Goal: Task Accomplishment & Management: Manage account settings

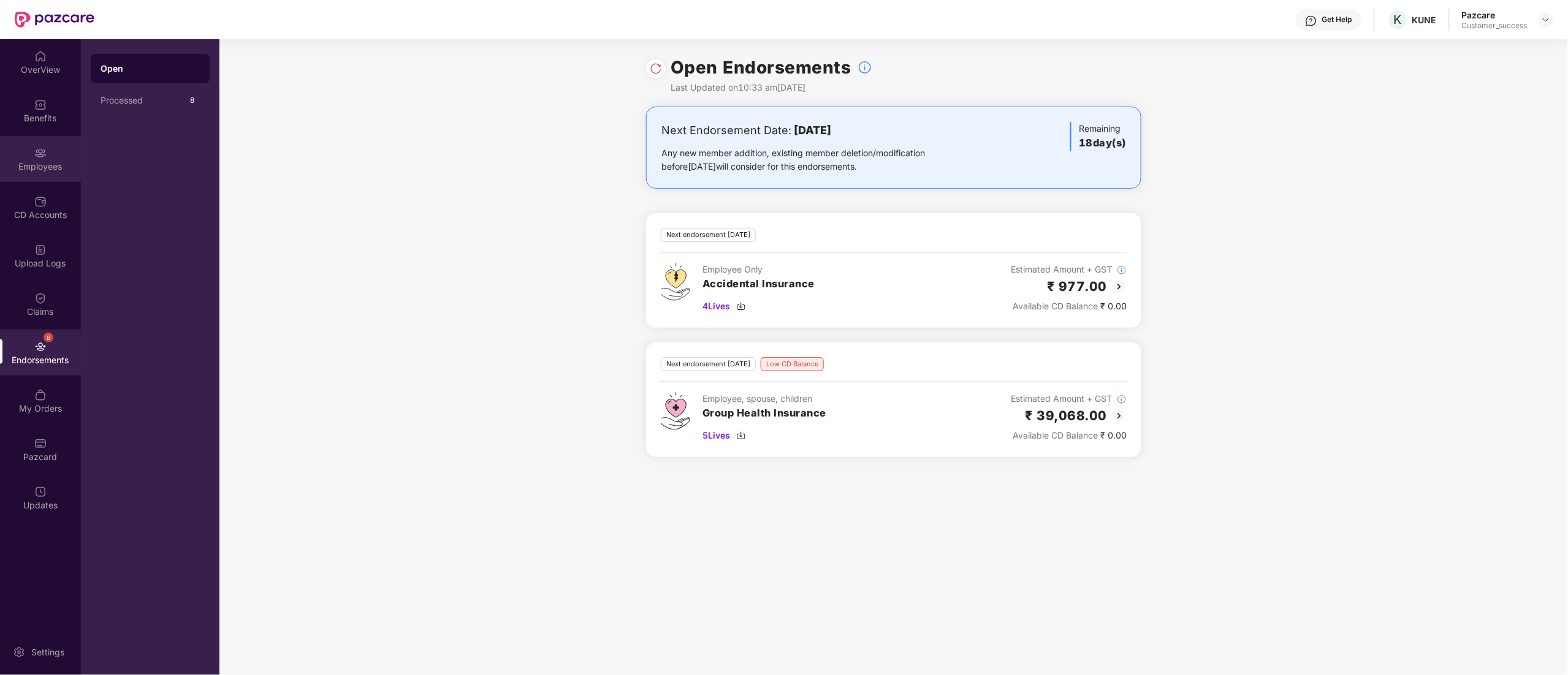
click at [29, 151] on div "Employees" at bounding box center [40, 159] width 81 height 46
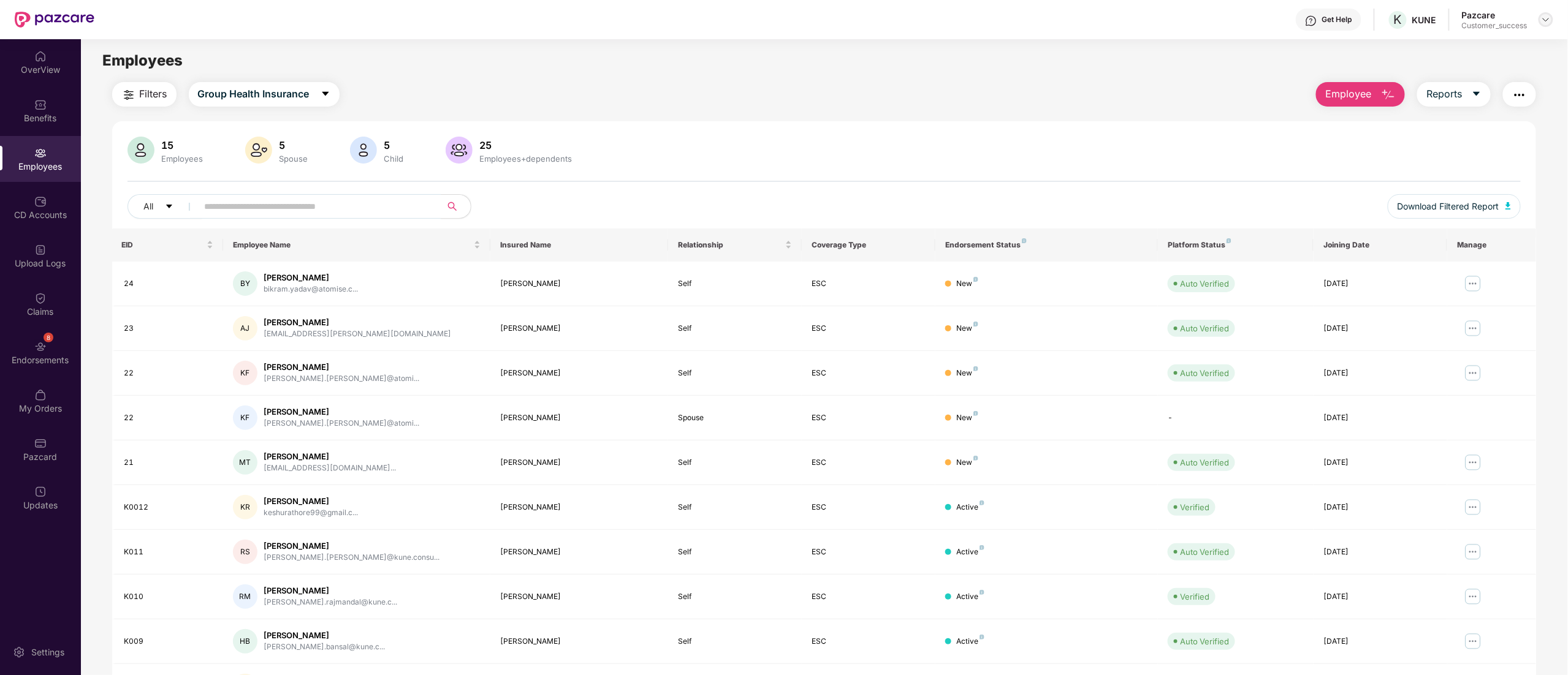
click at [1545, 22] on img at bounding box center [1545, 20] width 10 height 10
click at [1474, 48] on div "Switch to partner view" at bounding box center [1488, 48] width 159 height 24
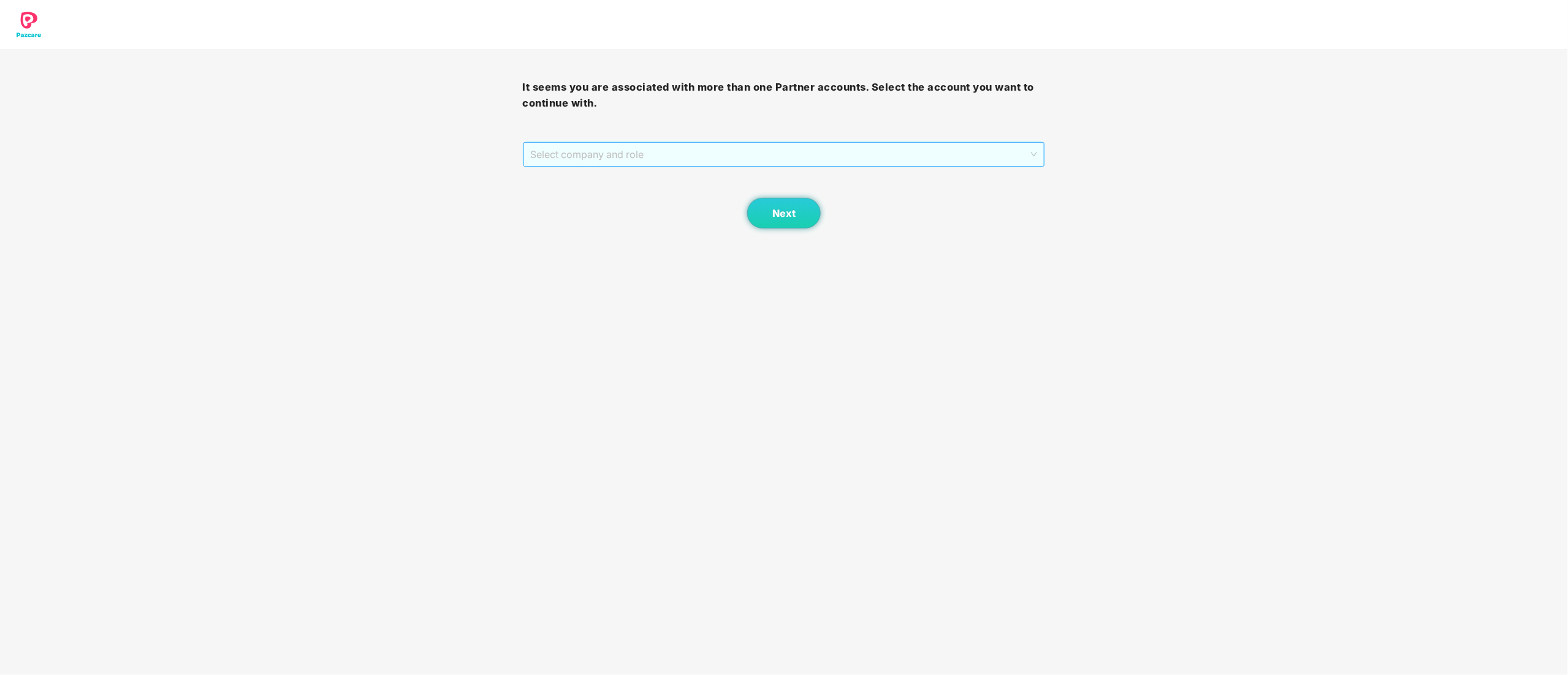
click at [569, 164] on span "Select company and role" at bounding box center [784, 154] width 507 height 23
drag, startPoint x: 570, startPoint y: 190, endPoint x: 577, endPoint y: 191, distance: 7.1
click at [570, 191] on div "Pazcare - CUSTOMER_SUCCESS" at bounding box center [785, 198] width 523 height 19
click at [787, 212] on span "Next" at bounding box center [784, 214] width 23 height 12
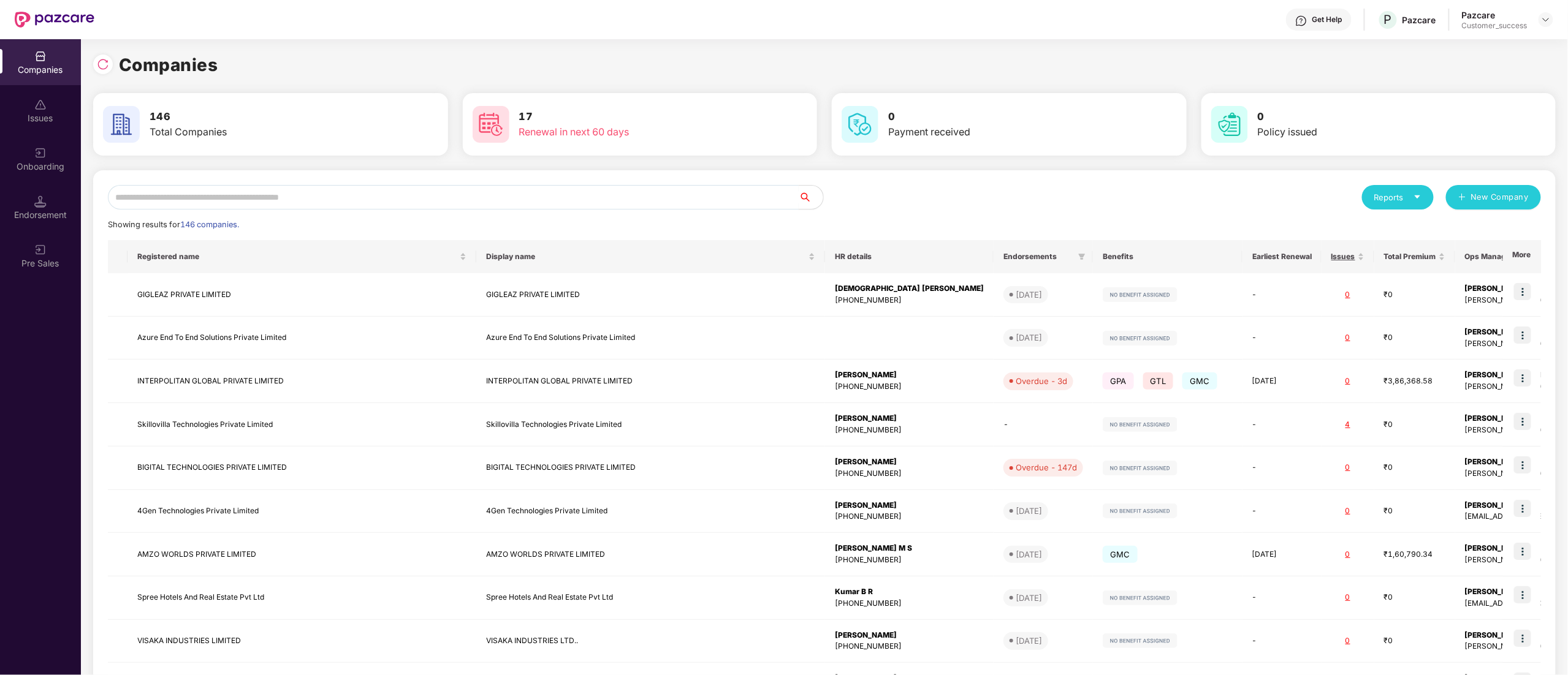
click at [240, 203] on input "text" at bounding box center [453, 197] width 690 height 24
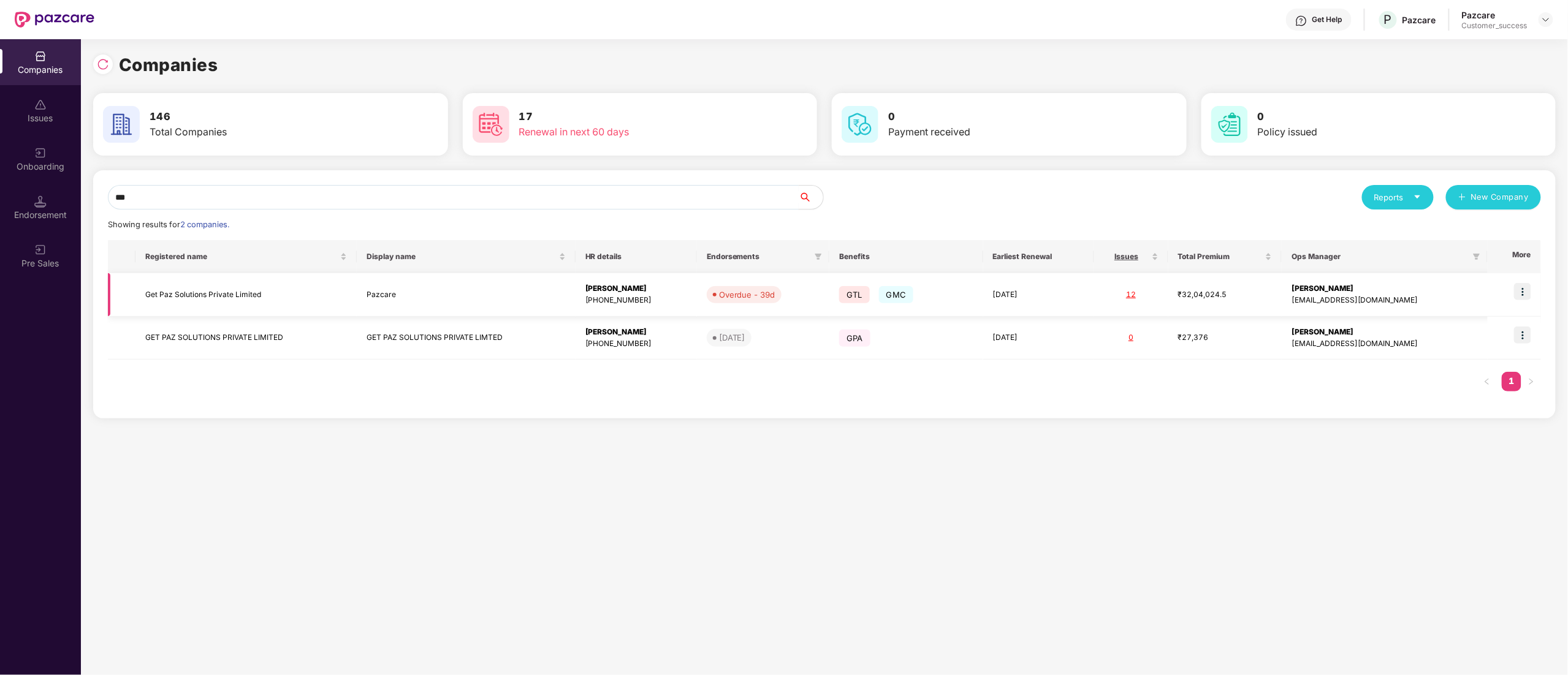
type input "***"
click at [1522, 295] on img at bounding box center [1522, 291] width 18 height 18
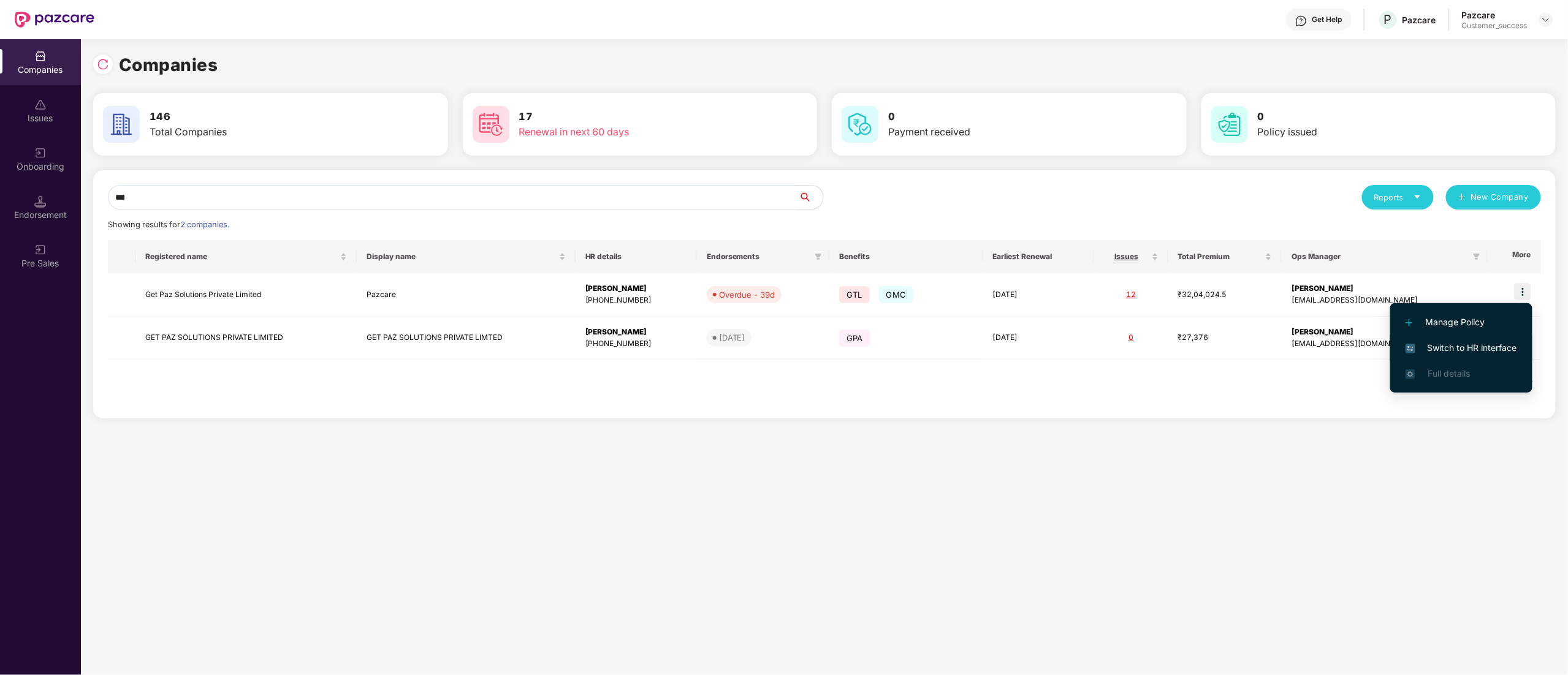
click at [1430, 355] on li "Switch to HR interface" at bounding box center [1461, 347] width 142 height 26
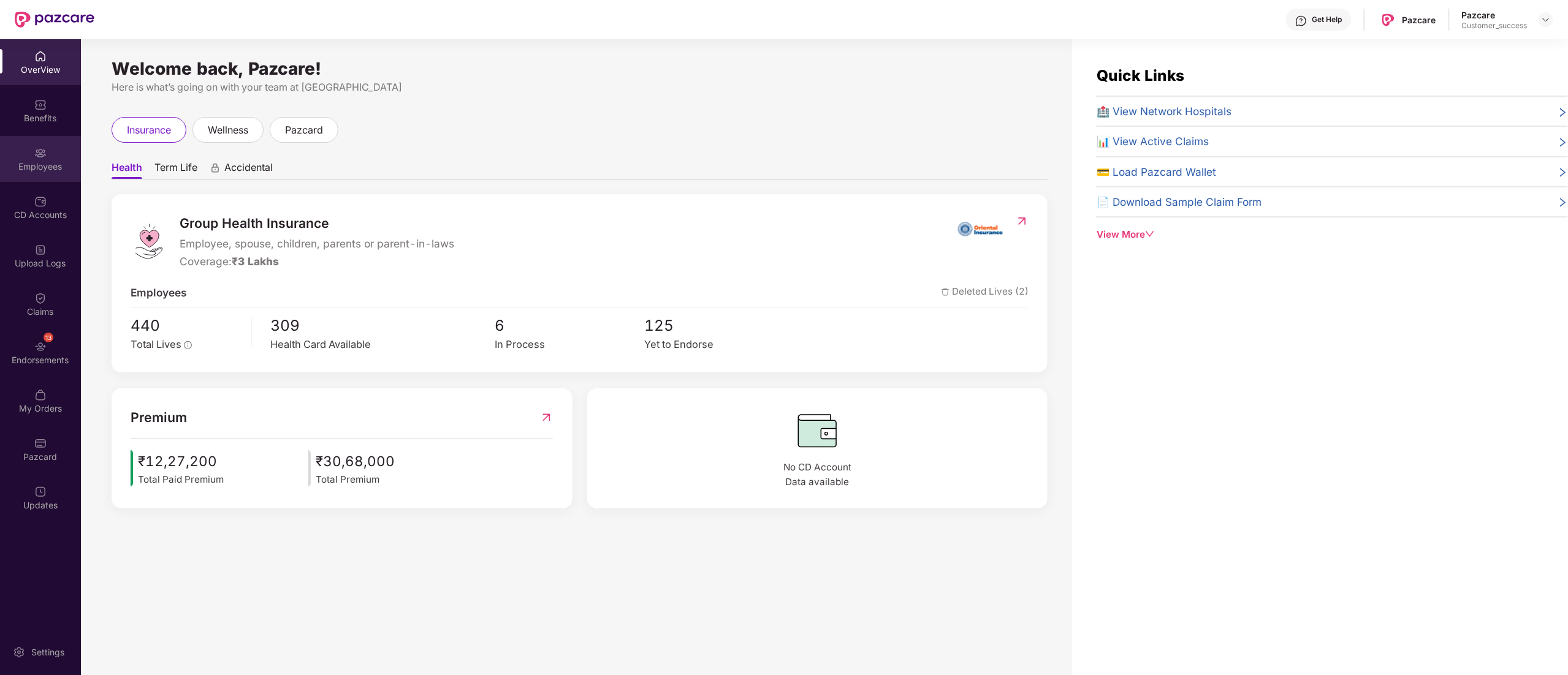
click at [10, 168] on div "Employees" at bounding box center [40, 166] width 81 height 13
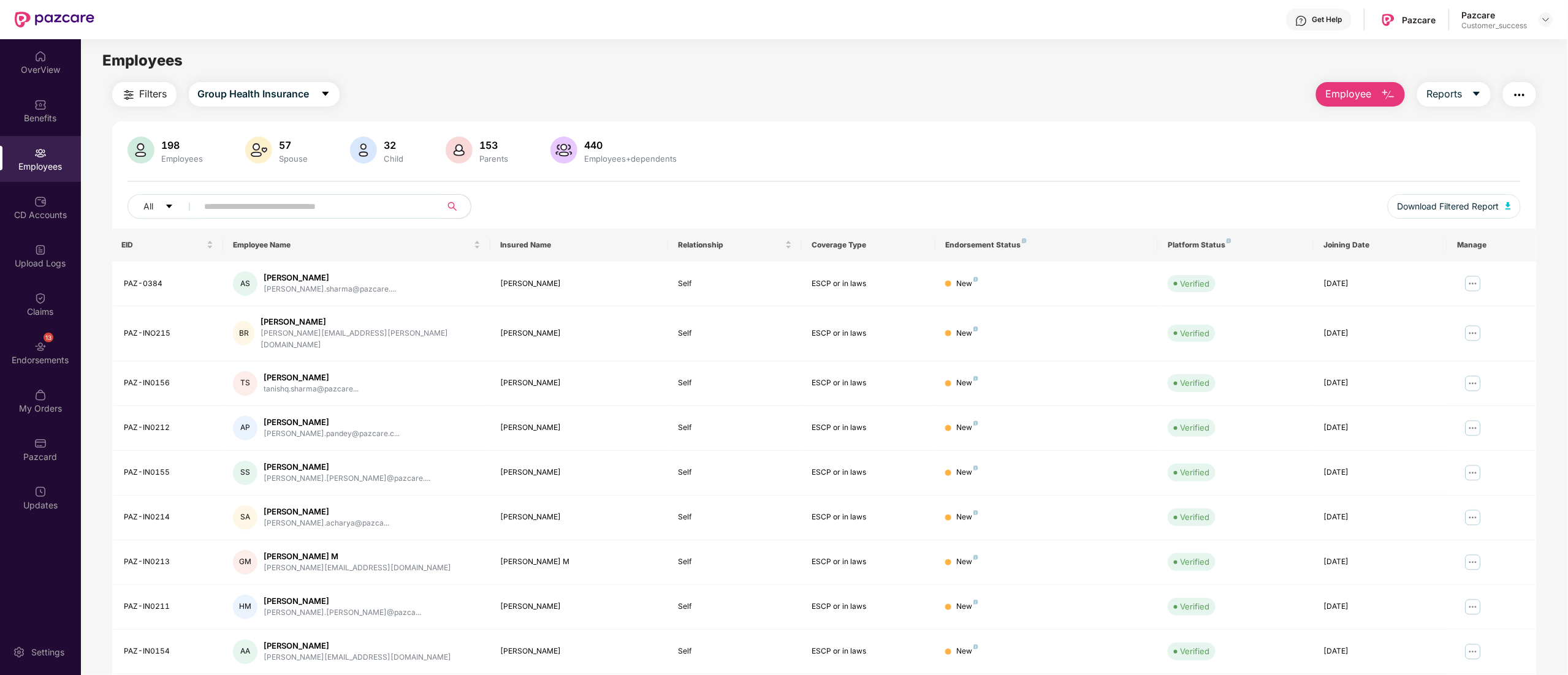
click at [336, 205] on input "text" at bounding box center [315, 206] width 220 height 18
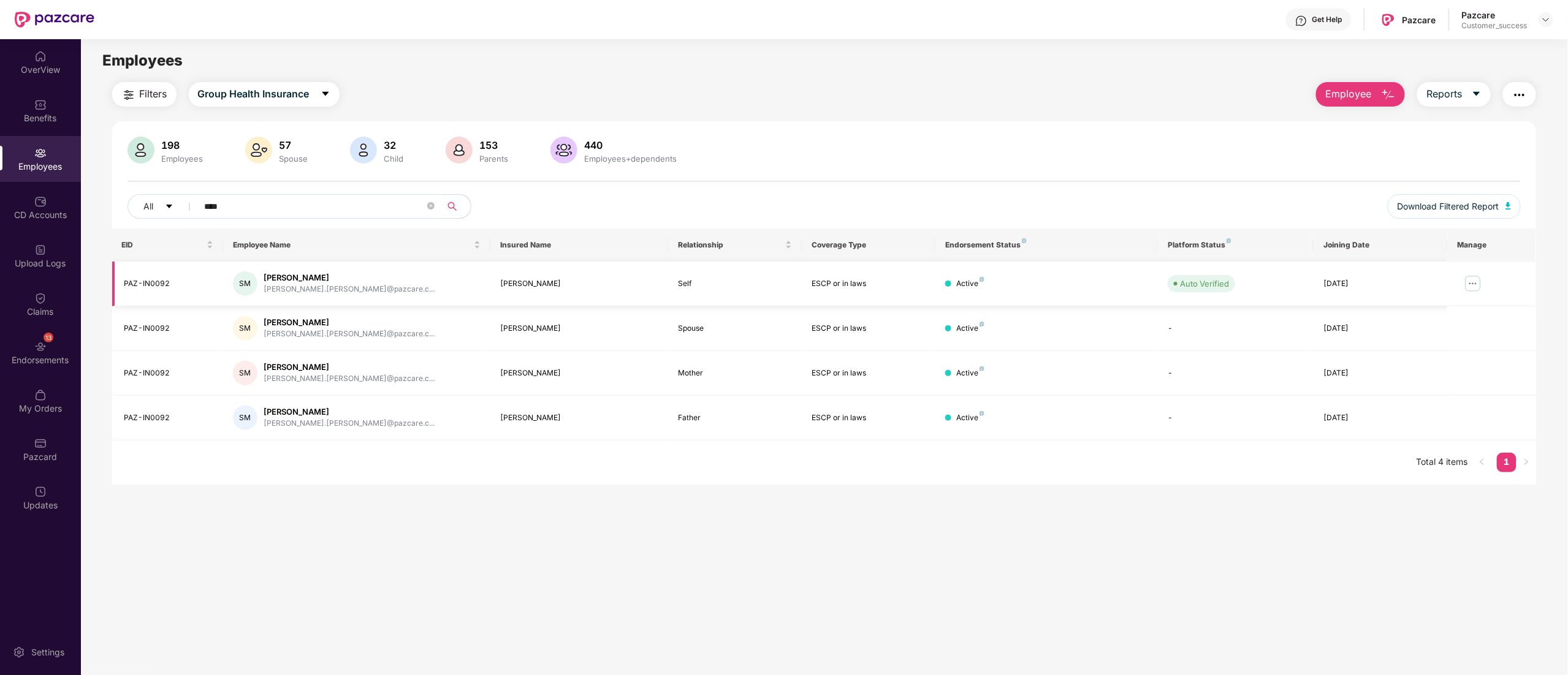
type input "****"
click at [1476, 285] on img at bounding box center [1472, 283] width 19 height 19
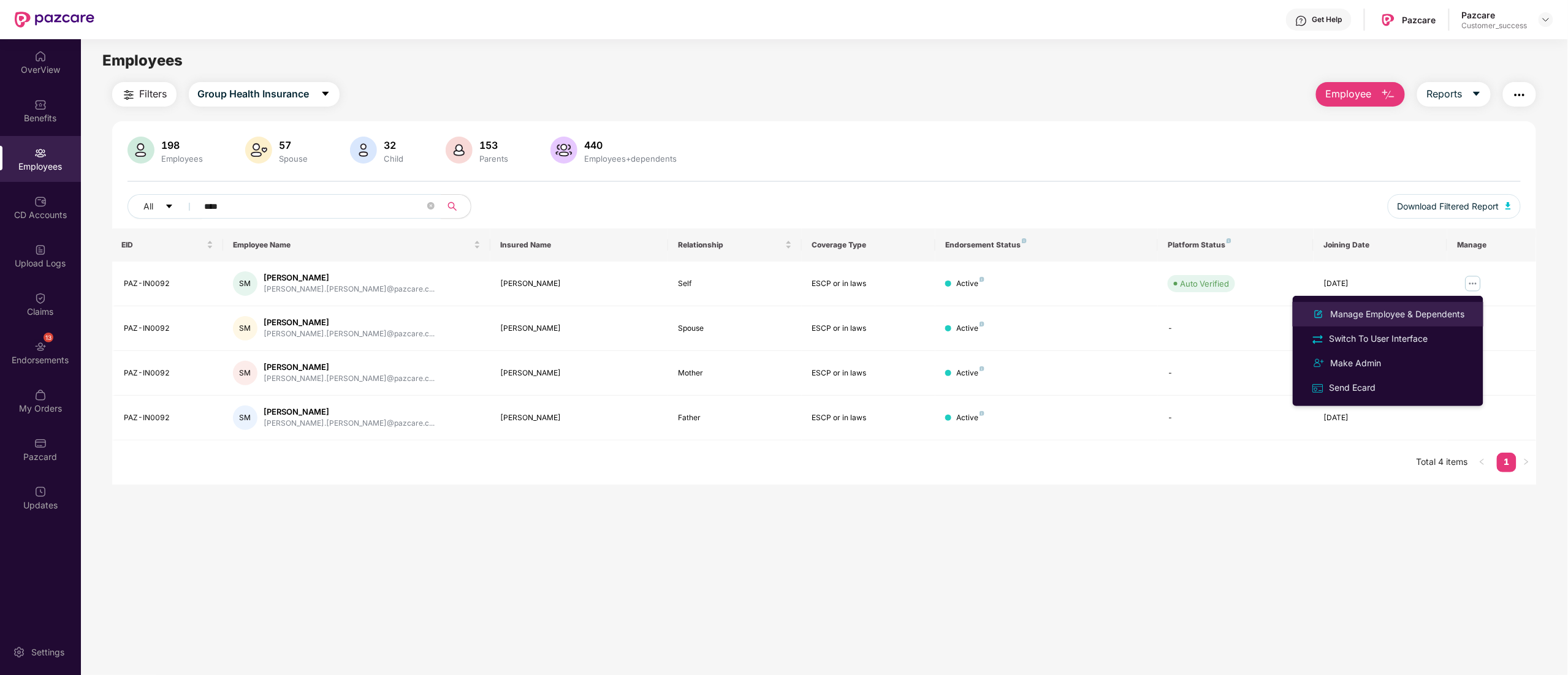
click at [1418, 311] on div "Manage Employee & Dependents" at bounding box center [1398, 314] width 139 height 13
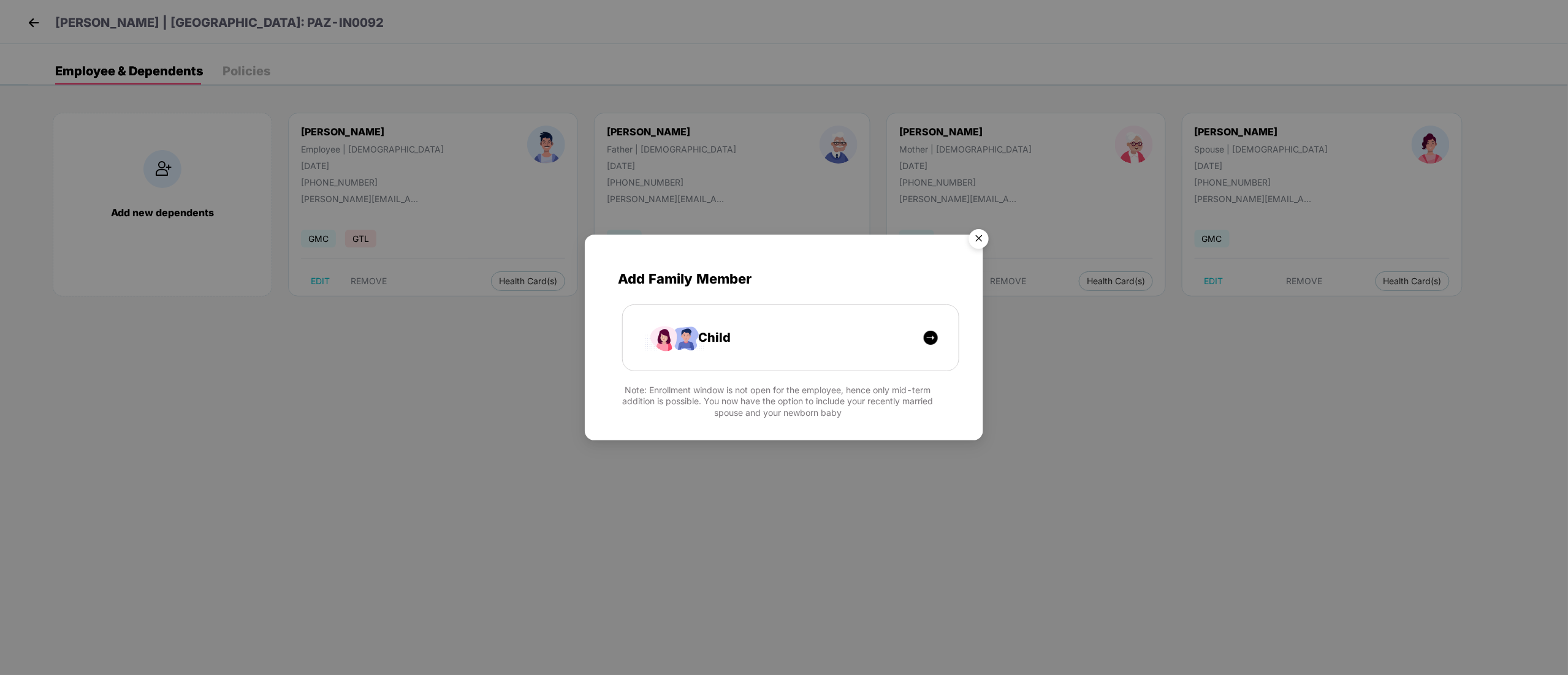
click at [981, 241] on img "Close" at bounding box center [979, 240] width 34 height 34
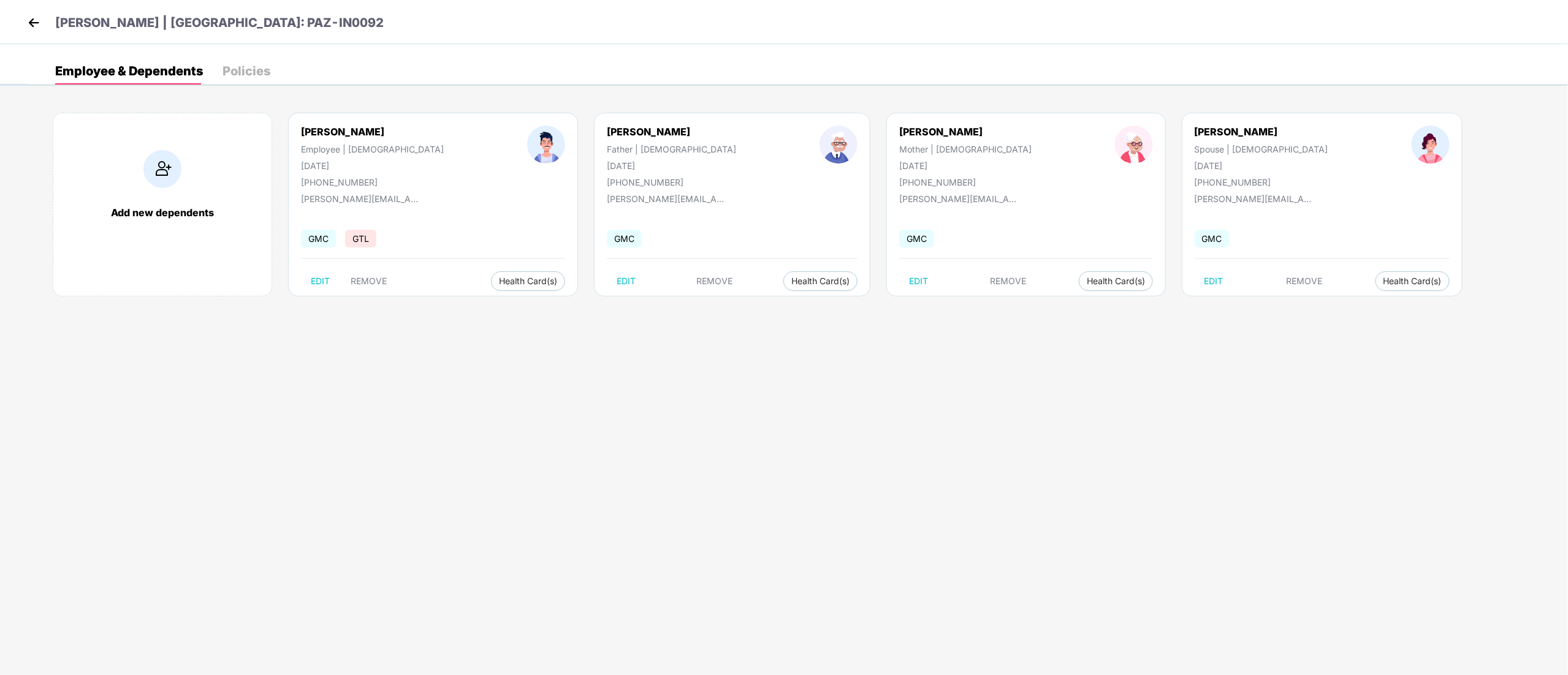
click at [37, 19] on img at bounding box center [33, 23] width 18 height 18
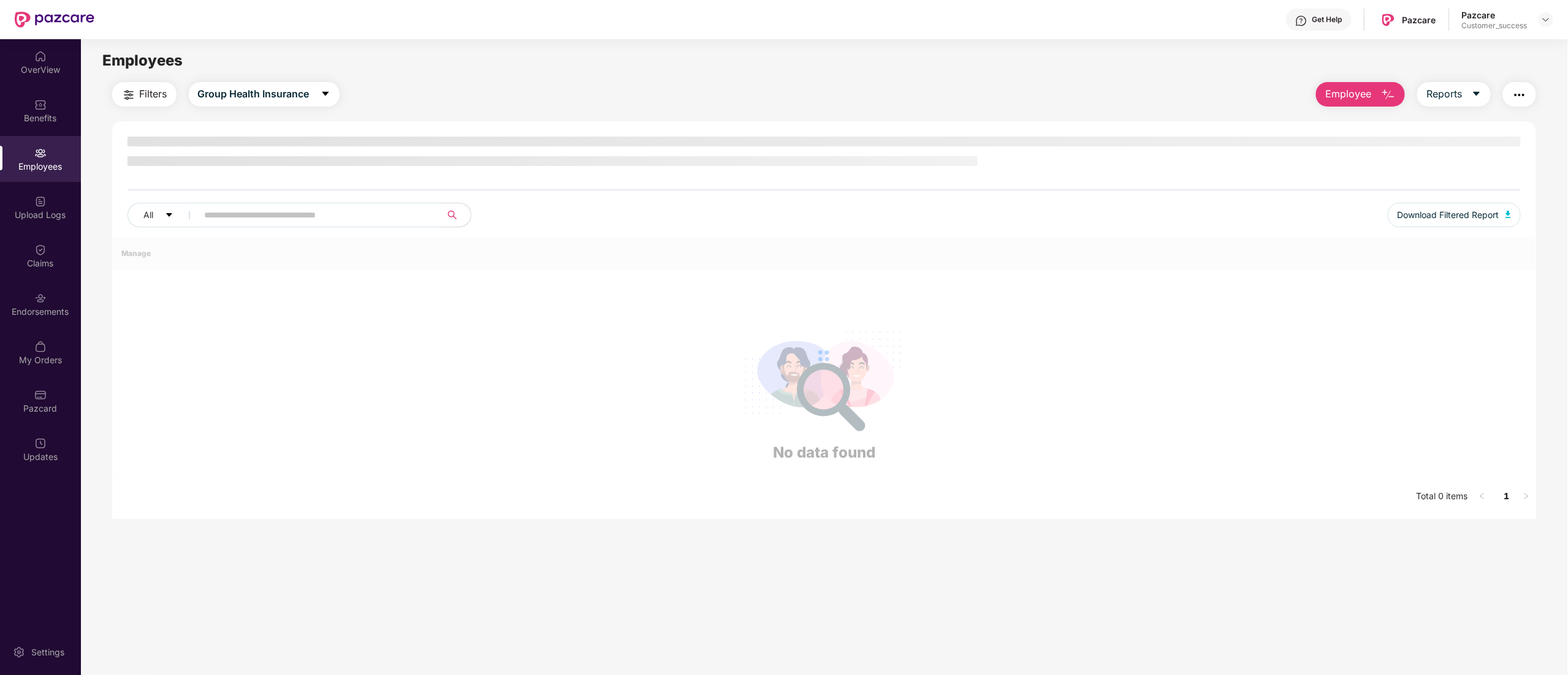
click at [1537, 21] on div "Pazcare Customer_success" at bounding box center [1507, 20] width 91 height 22
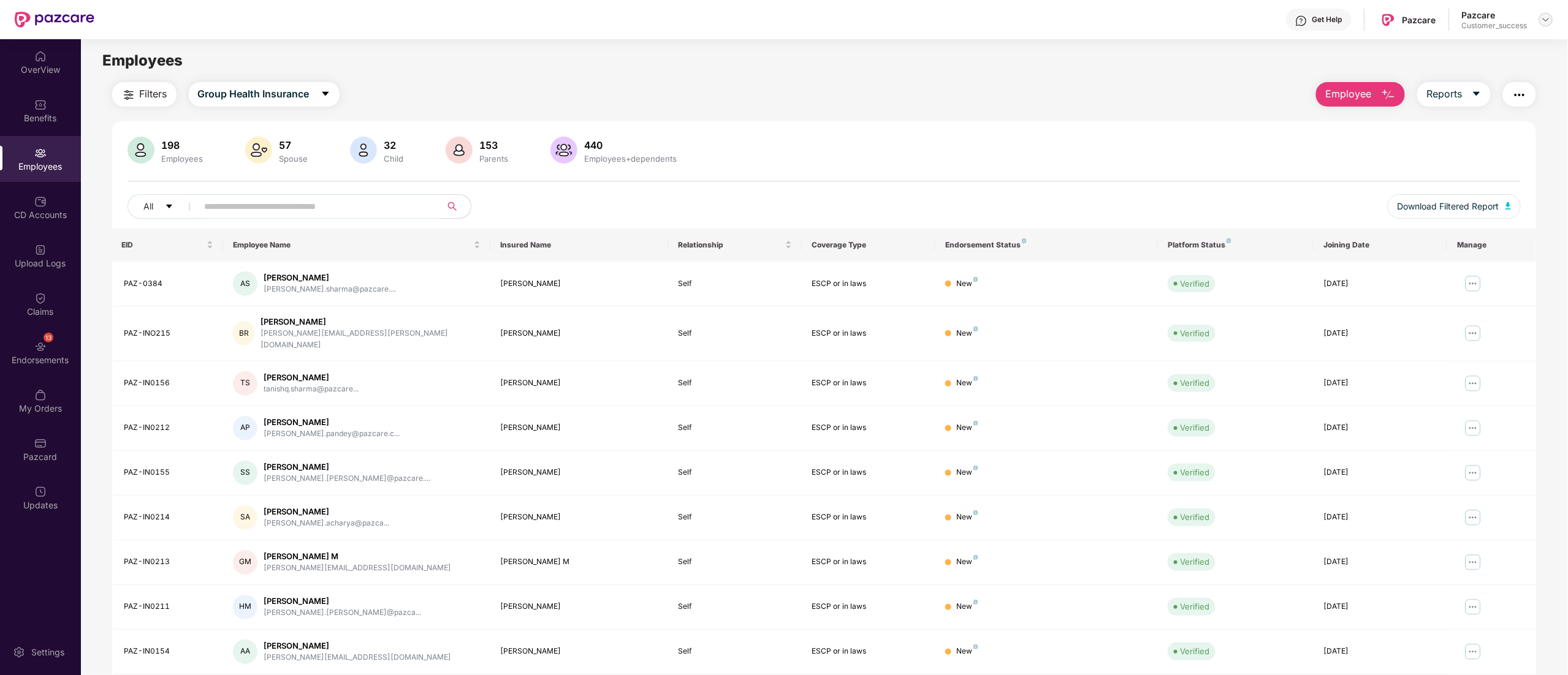
click at [1542, 22] on img at bounding box center [1545, 20] width 10 height 10
click at [1440, 122] on div "Logout" at bounding box center [1488, 120] width 159 height 24
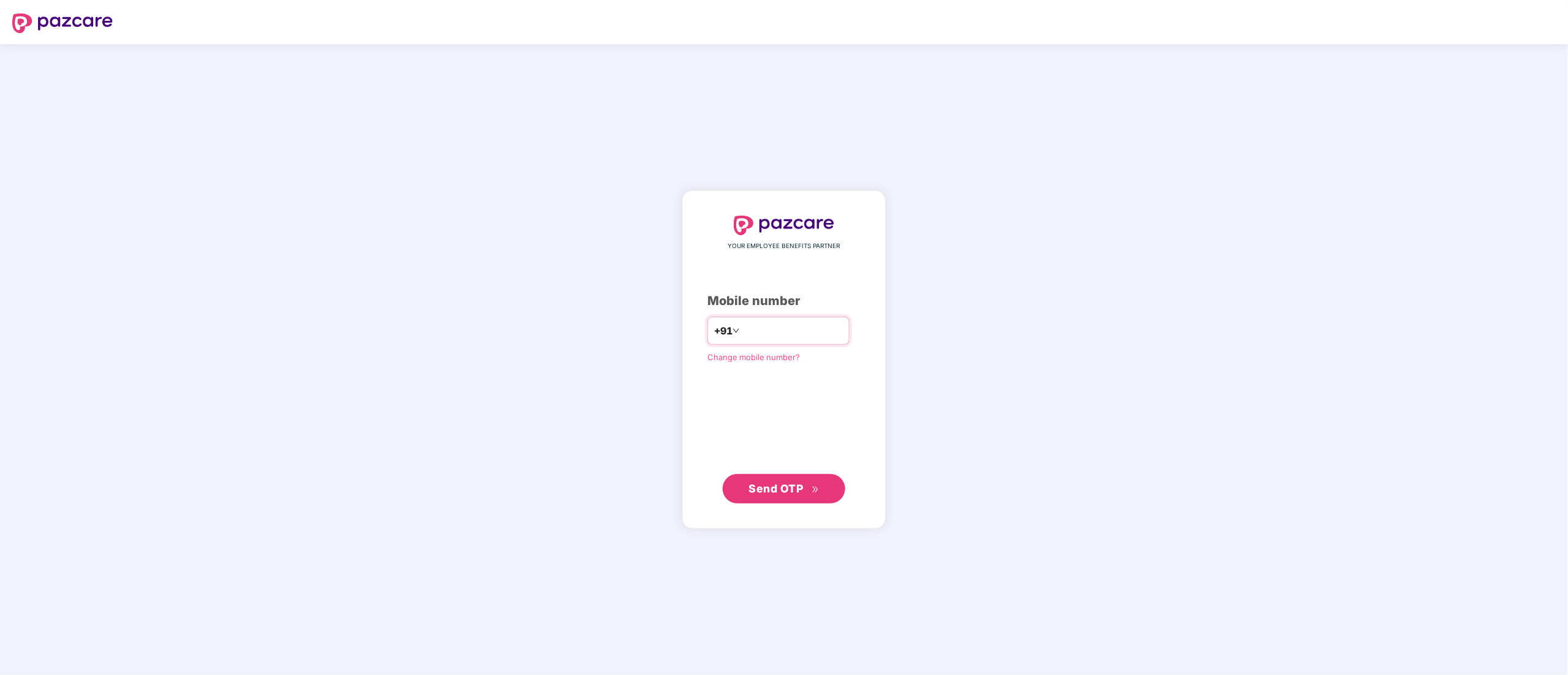
click at [758, 325] on input "number" at bounding box center [792, 330] width 100 height 19
paste input "**********"
type input "**********"
click at [778, 490] on span "Send OTP" at bounding box center [776, 488] width 54 height 13
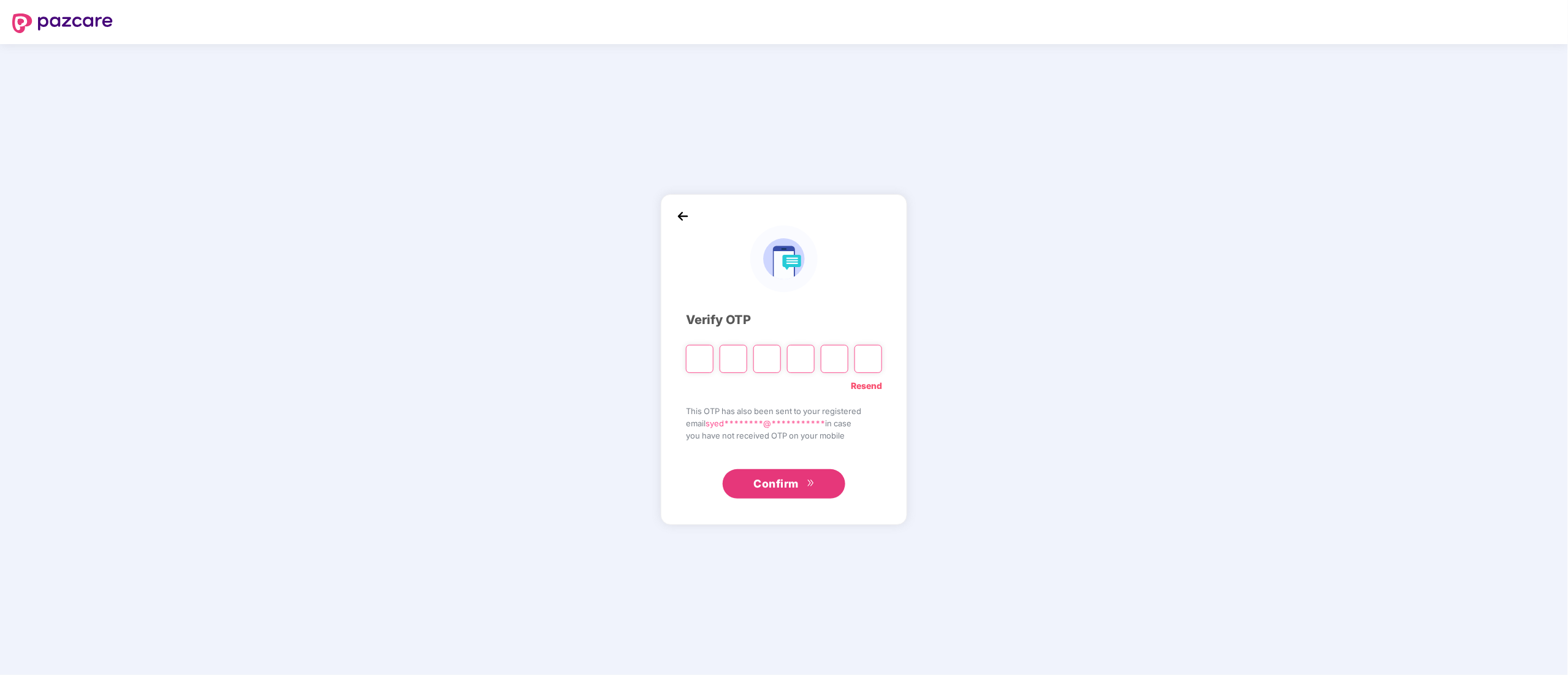
type input "*"
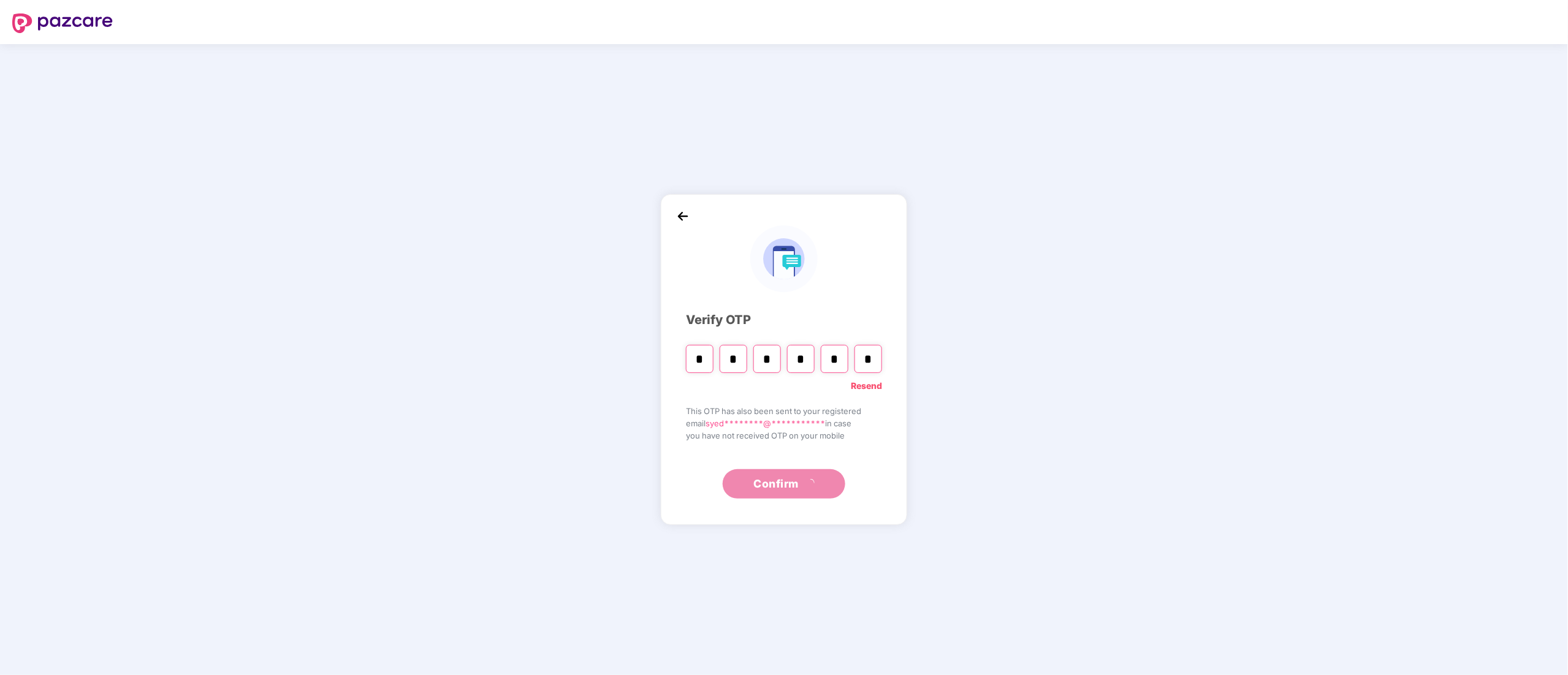
type input "*"
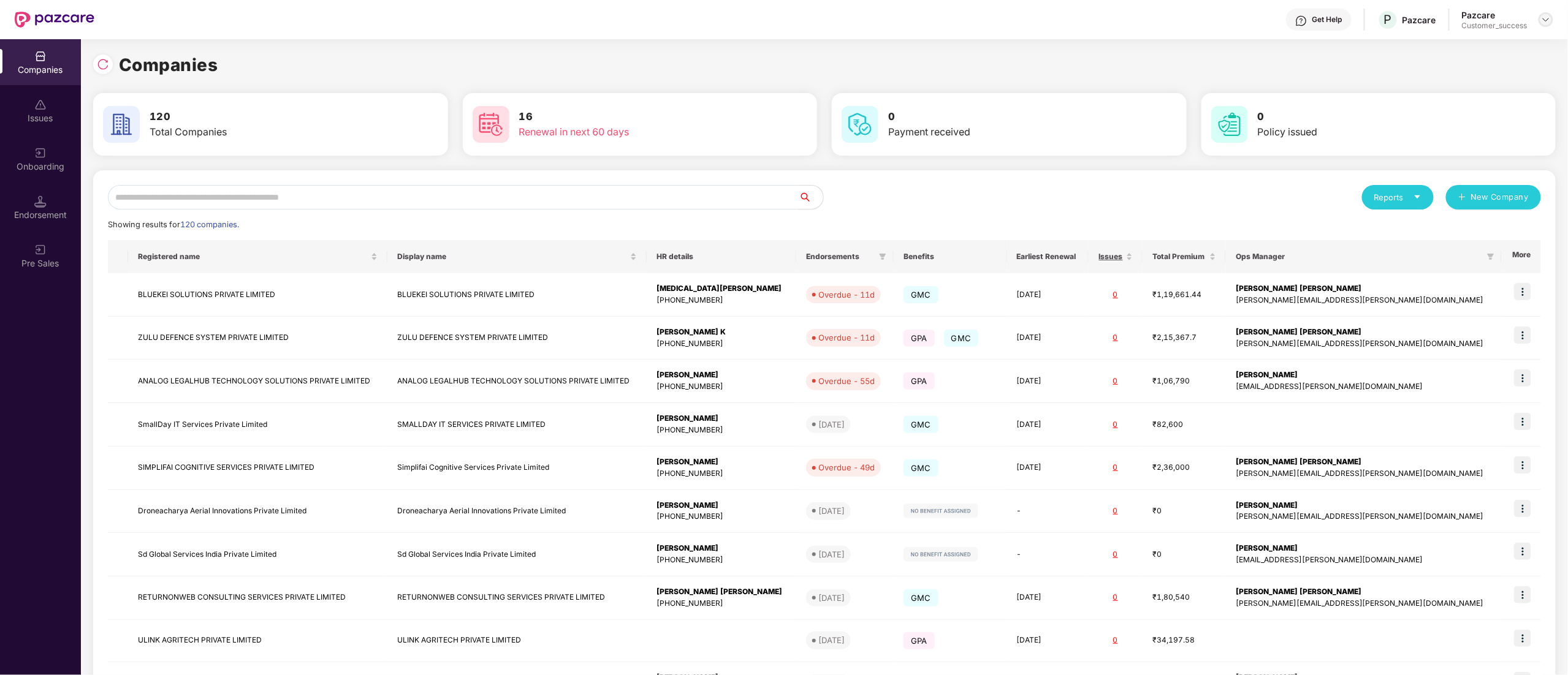
click at [1547, 23] on img at bounding box center [1545, 20] width 10 height 10
click at [1440, 73] on div "Logout" at bounding box center [1489, 73] width 159 height 24
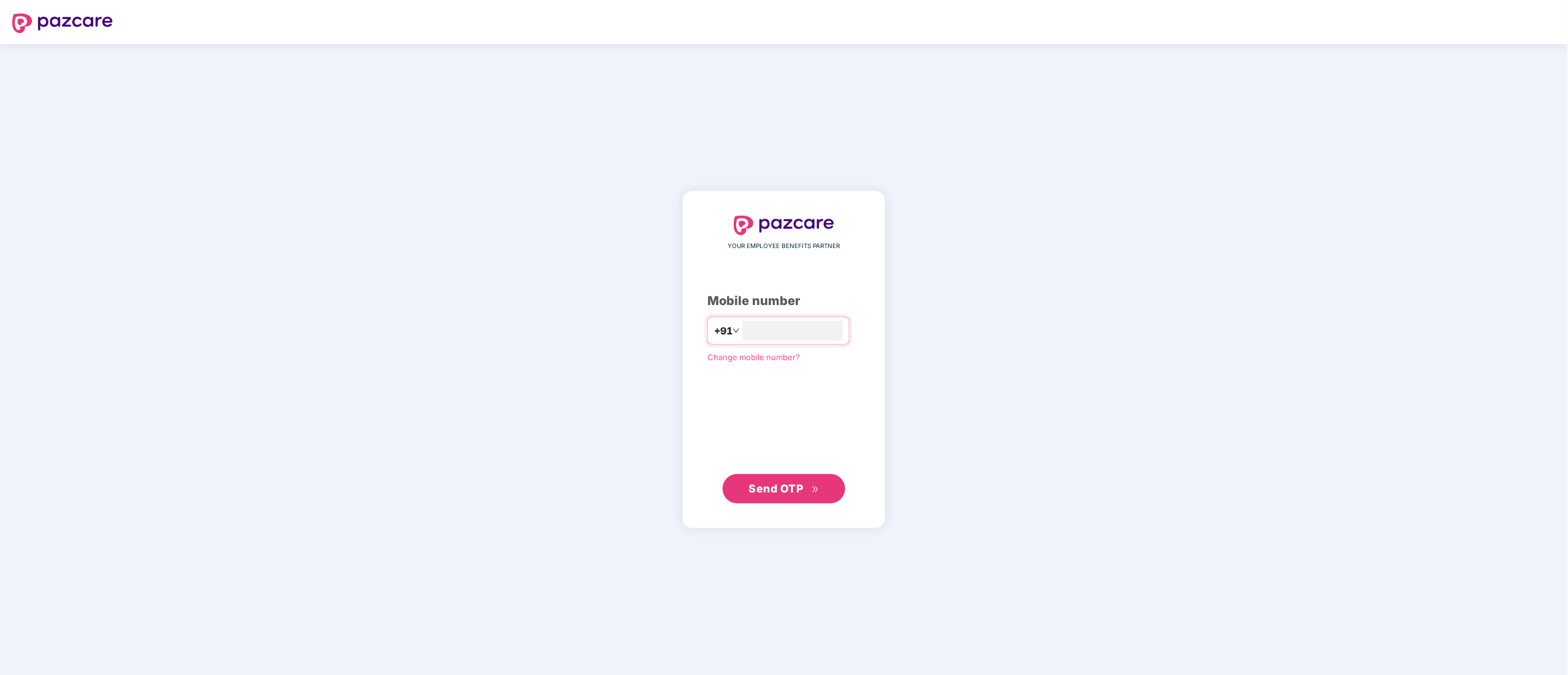
type input "**********"
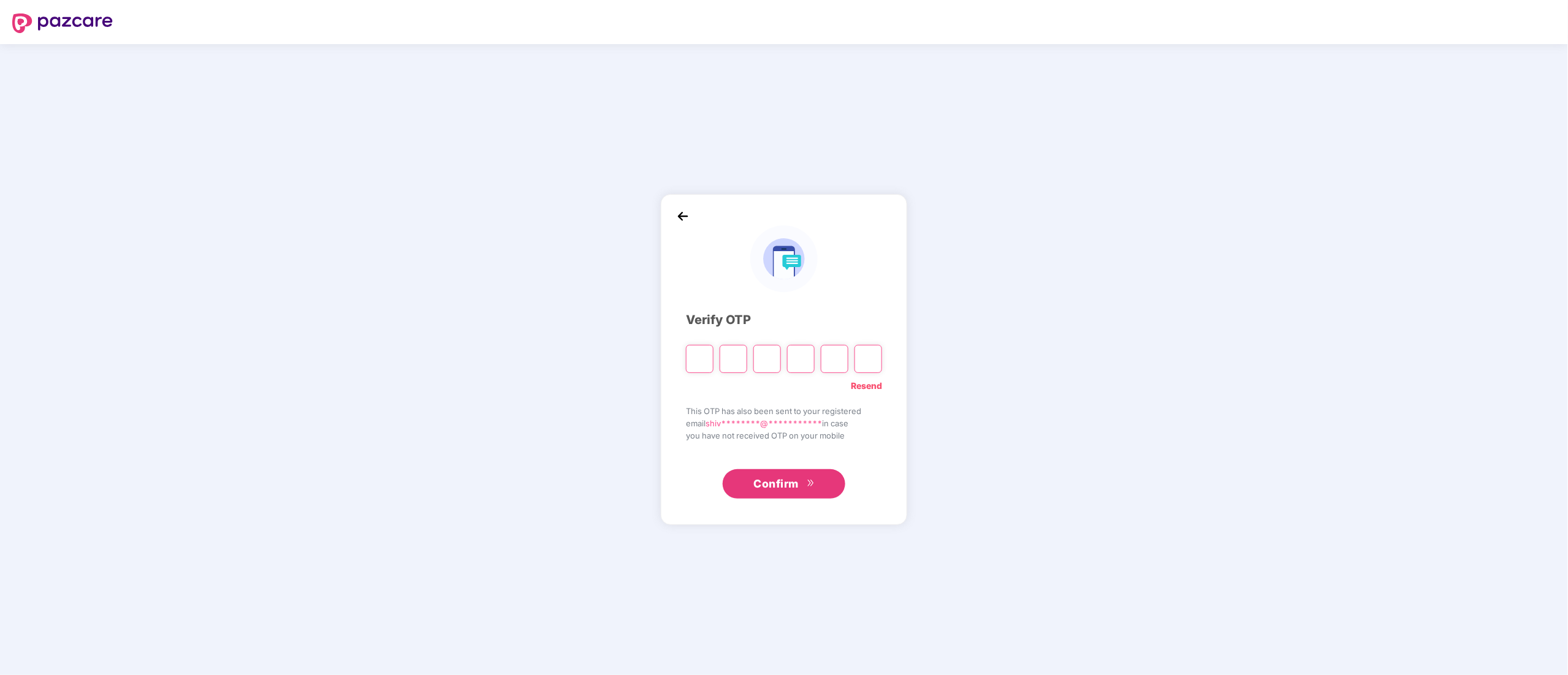
type input "*"
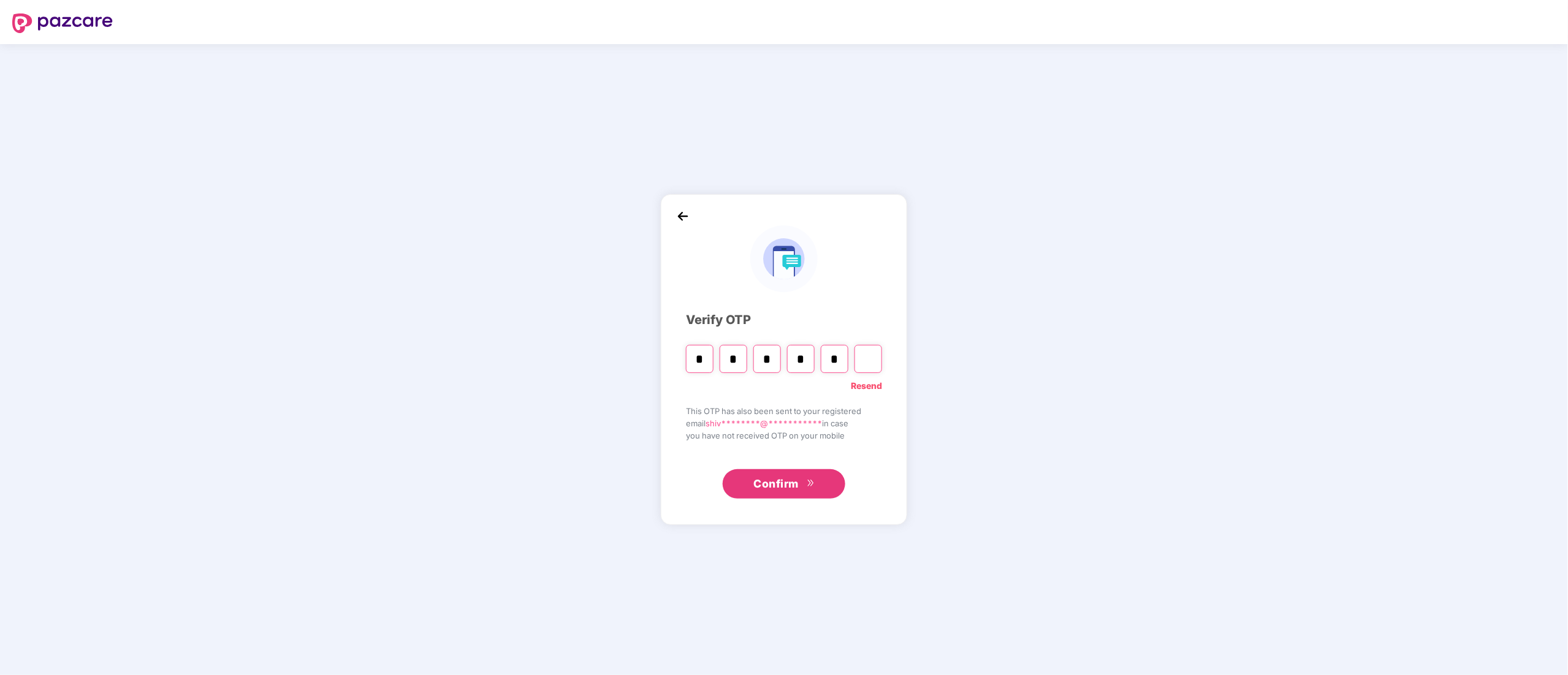
type input "*"
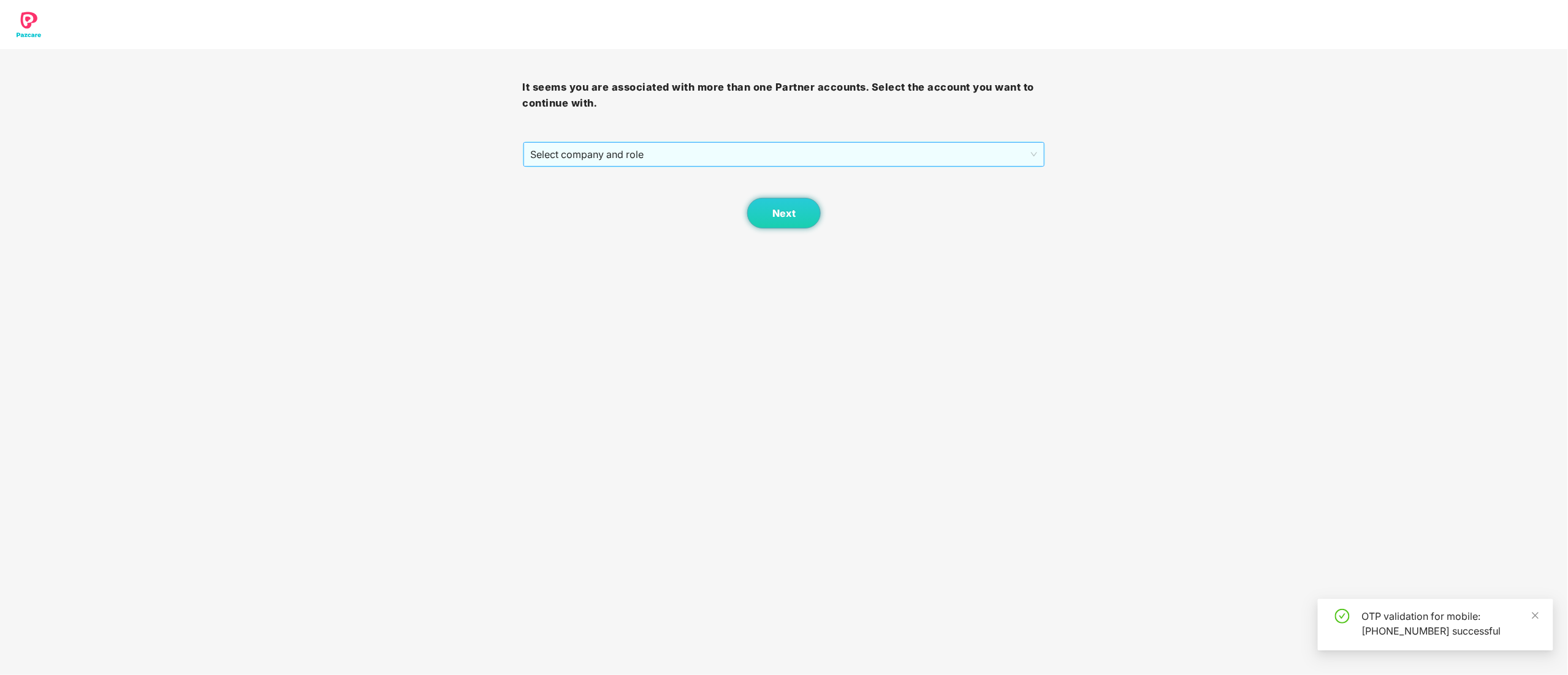
click at [571, 147] on span "Select company and role" at bounding box center [784, 154] width 507 height 23
click at [584, 197] on div "Pazcare - CUSTOMER_SUCCESS" at bounding box center [785, 199] width 508 height 13
click at [801, 210] on button "Next" at bounding box center [784, 213] width 73 height 31
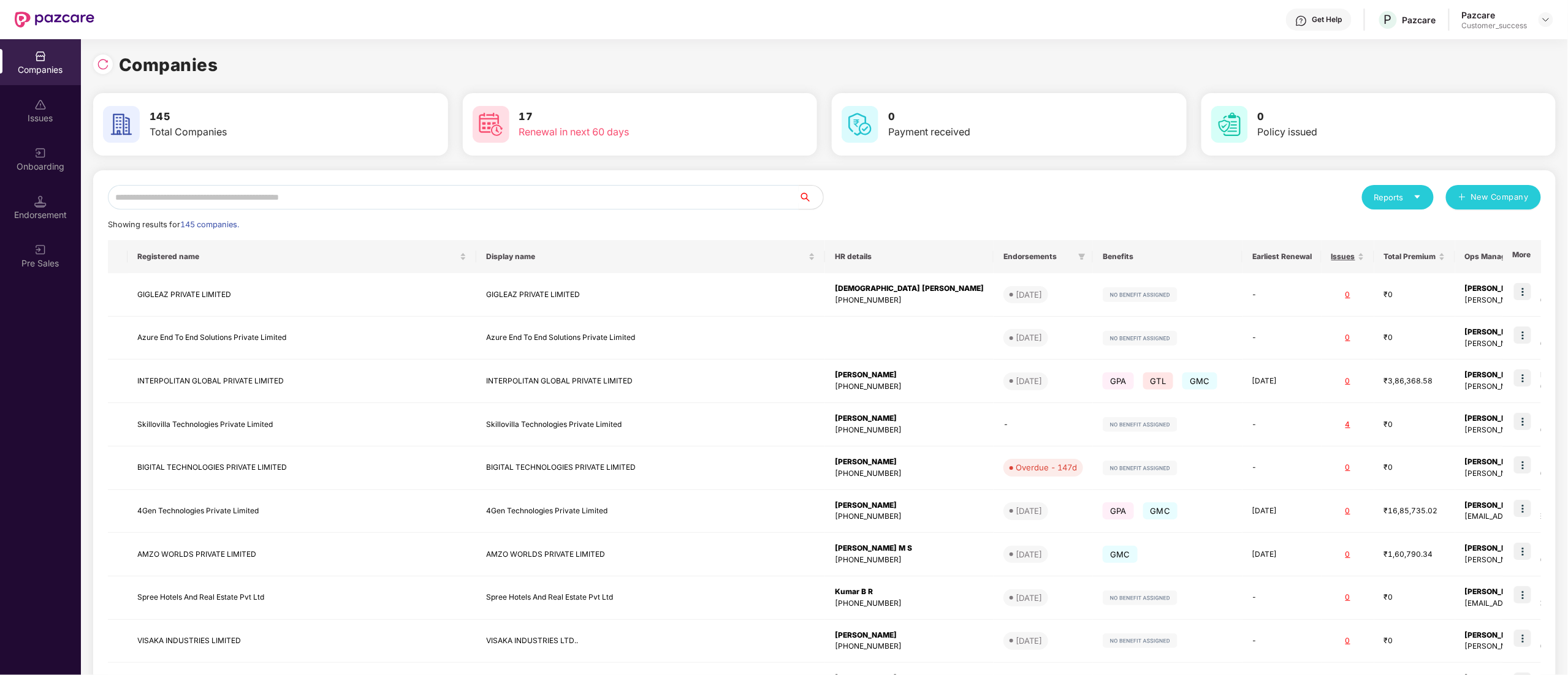
click at [324, 194] on input "text" at bounding box center [453, 197] width 690 height 24
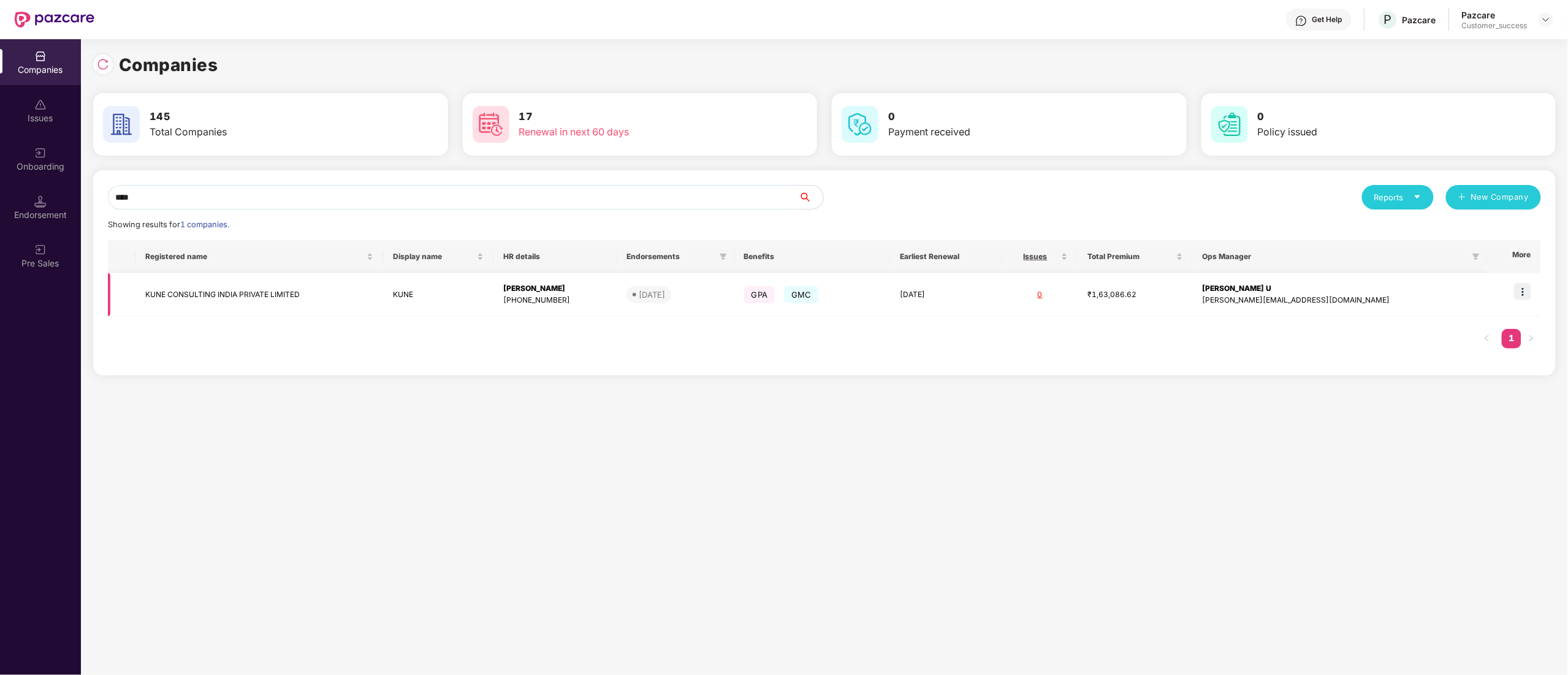
type input "****"
click at [1530, 300] on img at bounding box center [1522, 291] width 18 height 18
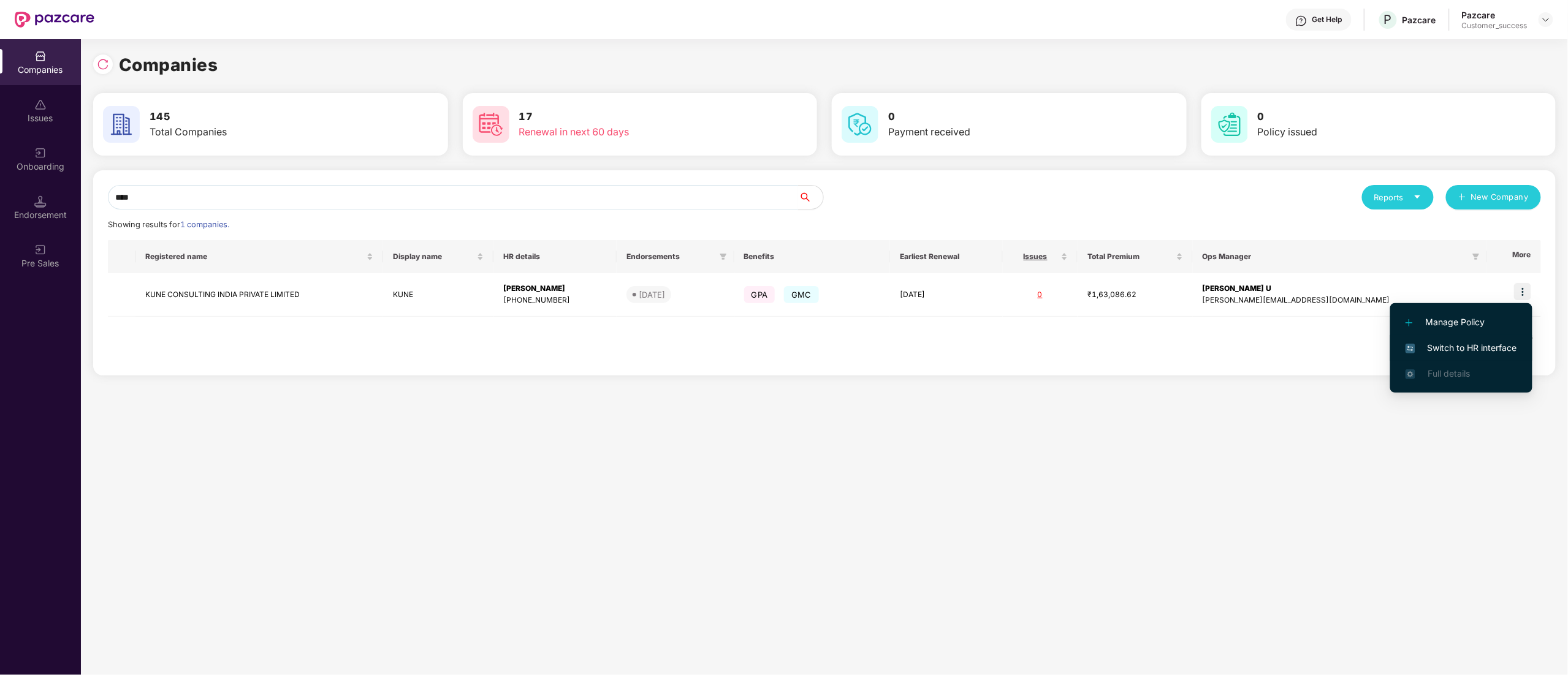
click at [1490, 342] on span "Switch to HR interface" at bounding box center [1461, 348] width 112 height 13
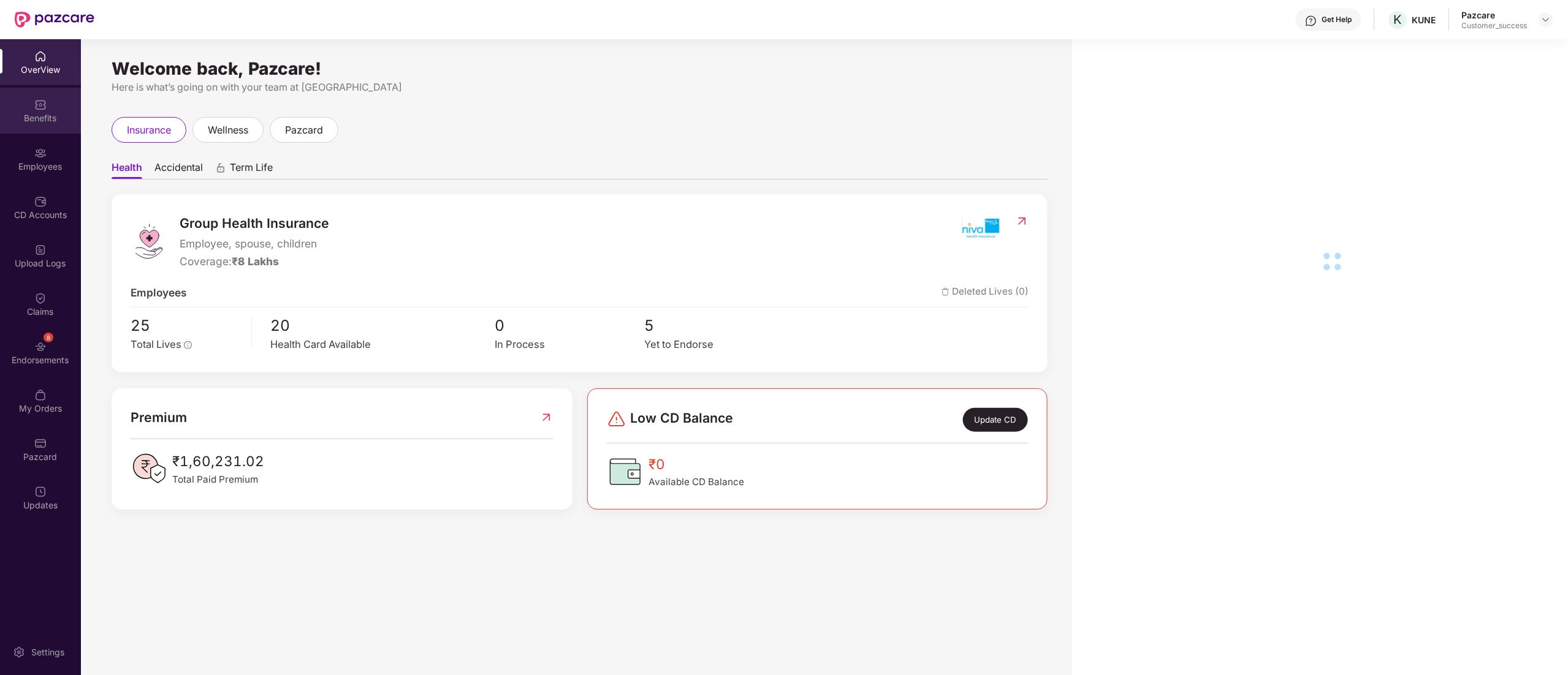
click at [47, 121] on div "Benefits" at bounding box center [40, 118] width 81 height 13
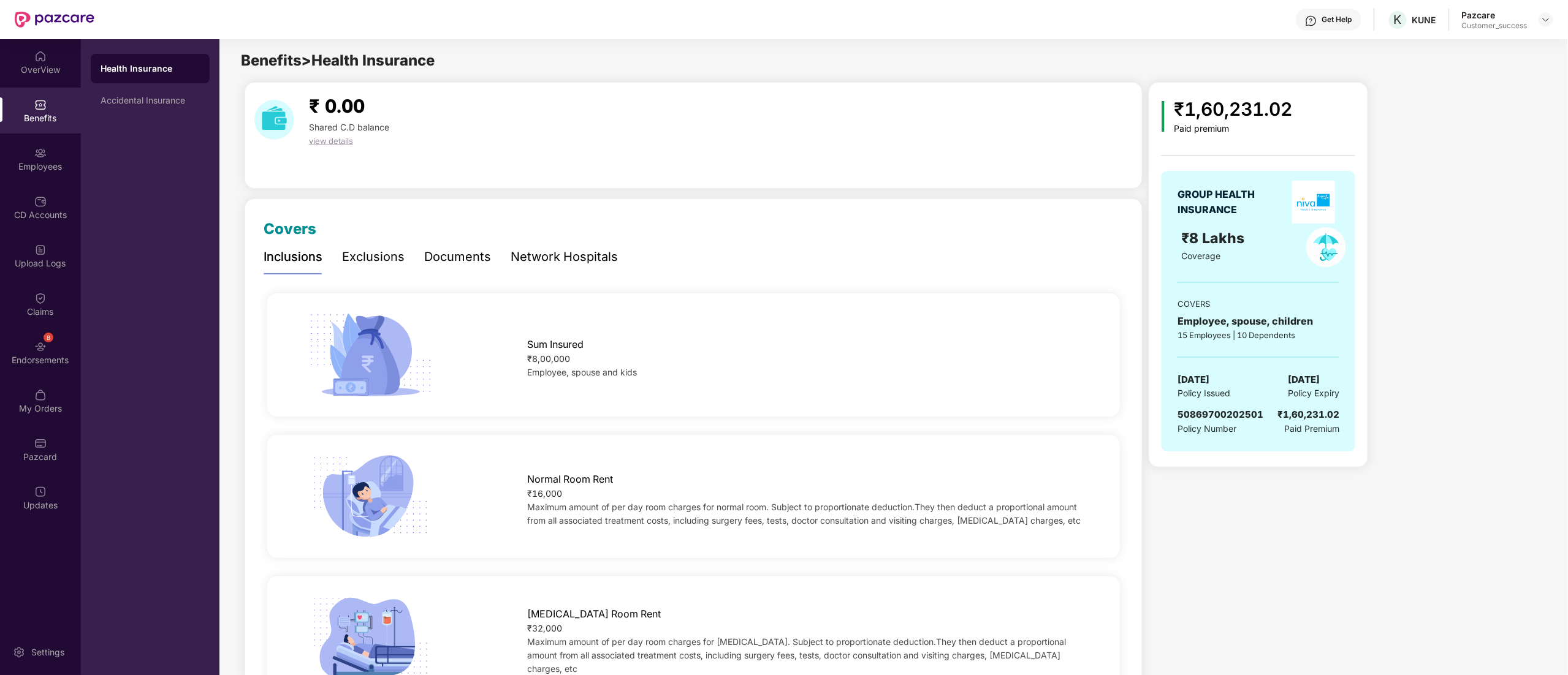
click at [1216, 411] on span "50869700202501" at bounding box center [1220, 415] width 86 height 12
copy span "50869700202501"
click at [173, 100] on div "Accidental Insurance" at bounding box center [149, 101] width 99 height 10
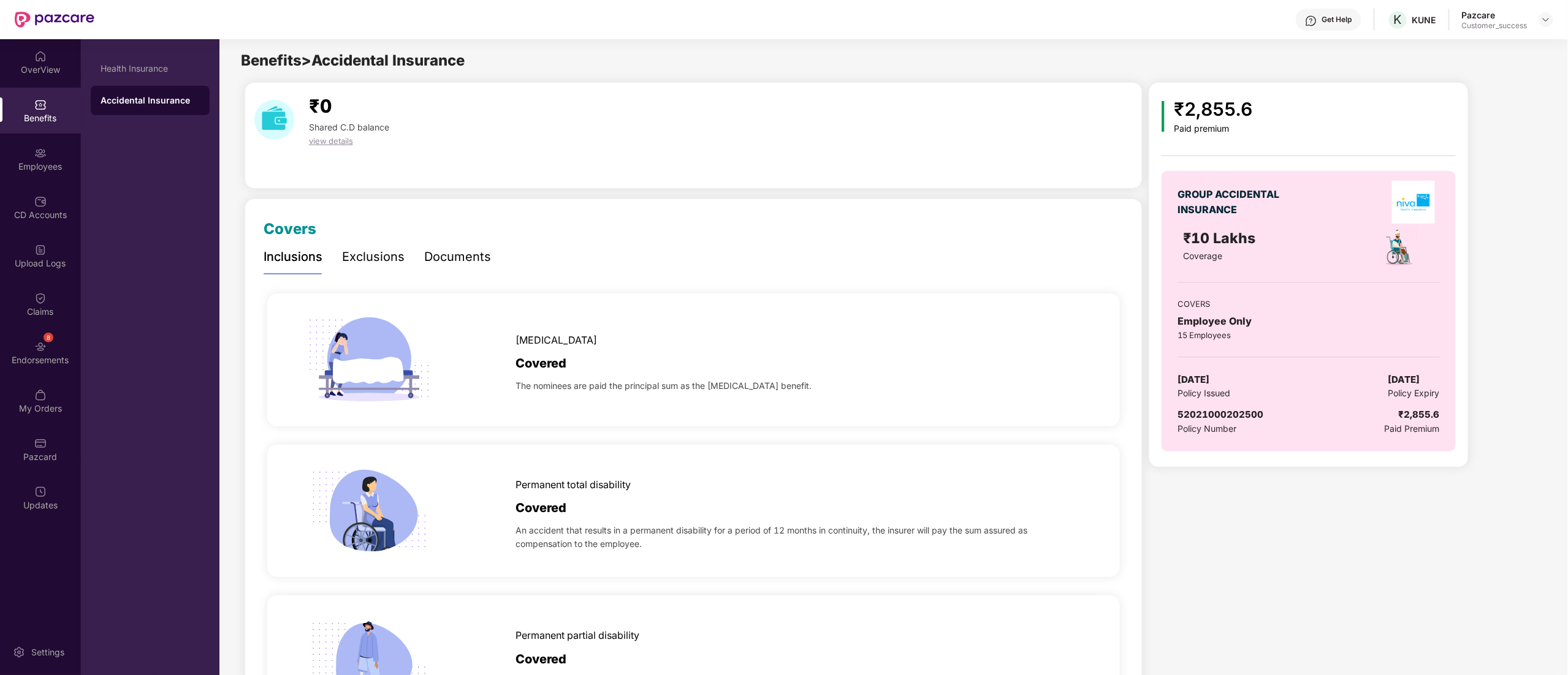
click at [1211, 419] on span "52021000202500" at bounding box center [1220, 415] width 86 height 12
copy span "52021000202500"
click at [1391, 48] on div "KUNE" at bounding box center [1402, 43] width 33 height 19
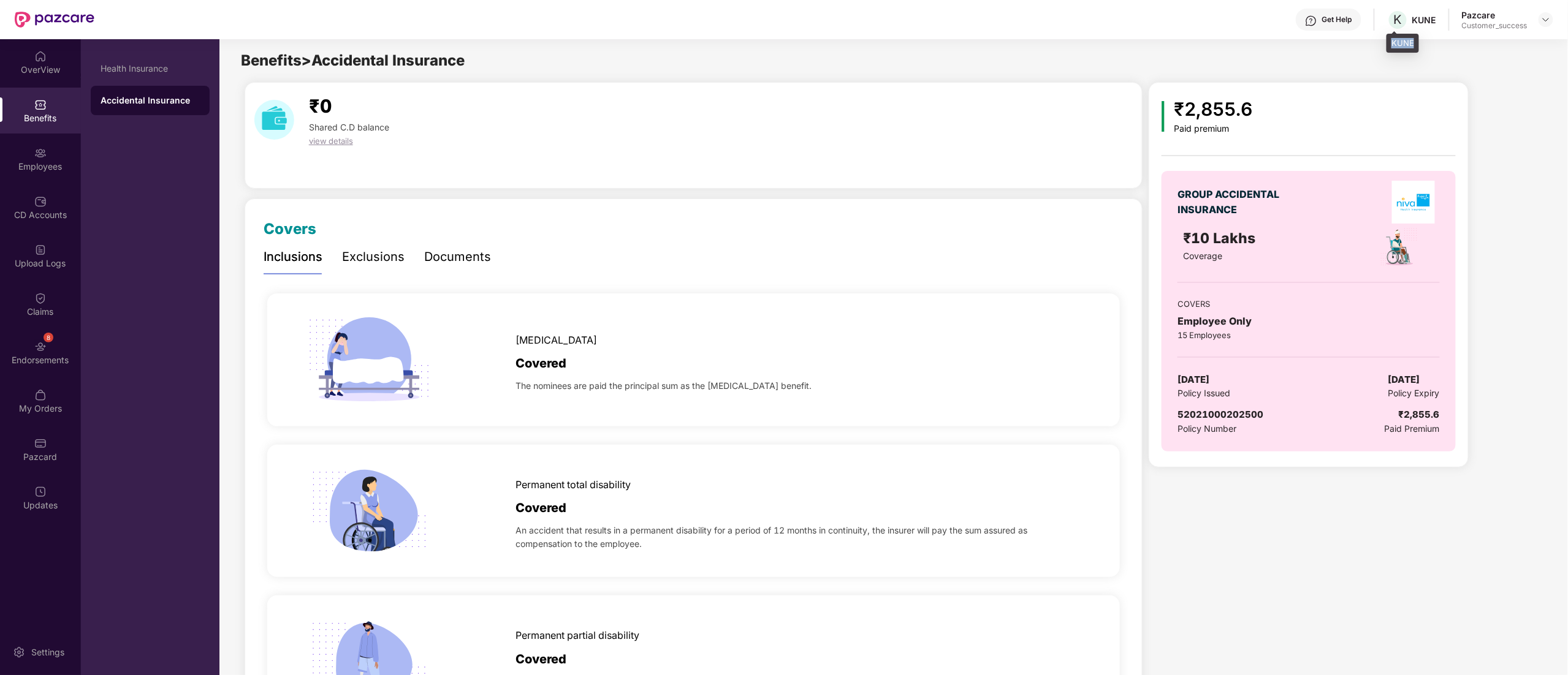
copy div "KUNE"
drag, startPoint x: 1545, startPoint y: 23, endPoint x: 1530, endPoint y: 33, distance: 18.0
click at [1545, 23] on img at bounding box center [1545, 20] width 10 height 10
click at [1485, 49] on div "Switch to partner view" at bounding box center [1488, 48] width 159 height 24
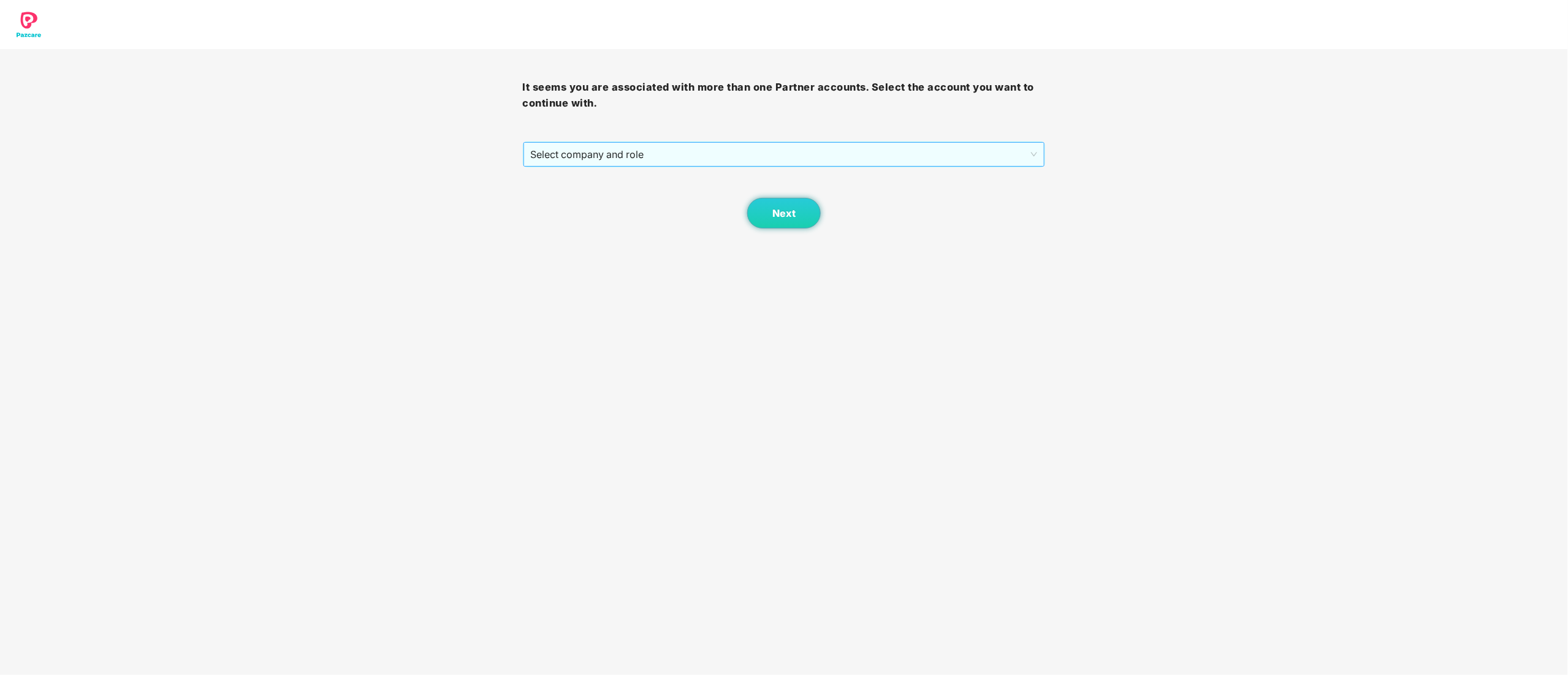
click at [652, 144] on span "Select company and role" at bounding box center [784, 154] width 507 height 23
click at [621, 204] on div "Pazcare - CUSTOMER_SUCCESS" at bounding box center [785, 199] width 508 height 13
click at [757, 212] on button "Next" at bounding box center [784, 213] width 73 height 31
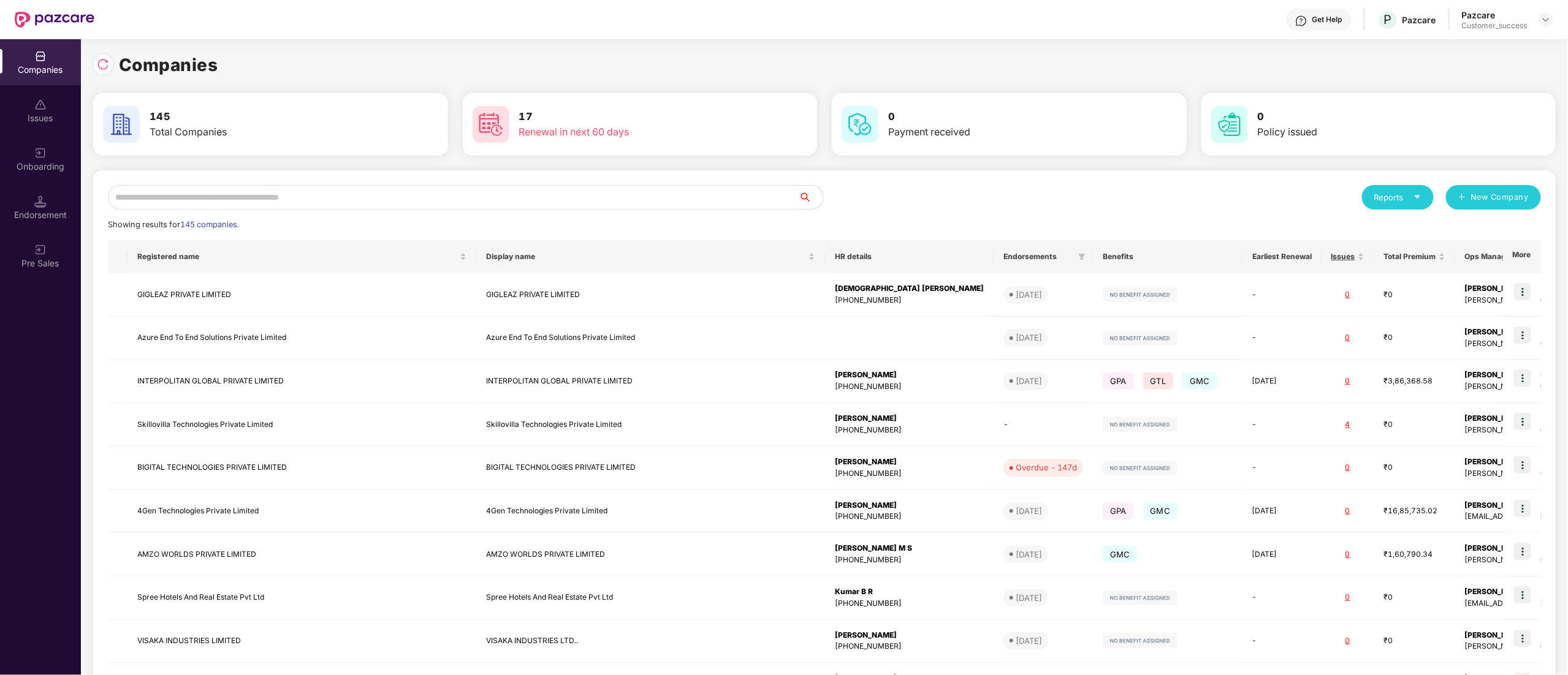
click at [292, 199] on input "text" at bounding box center [453, 197] width 690 height 24
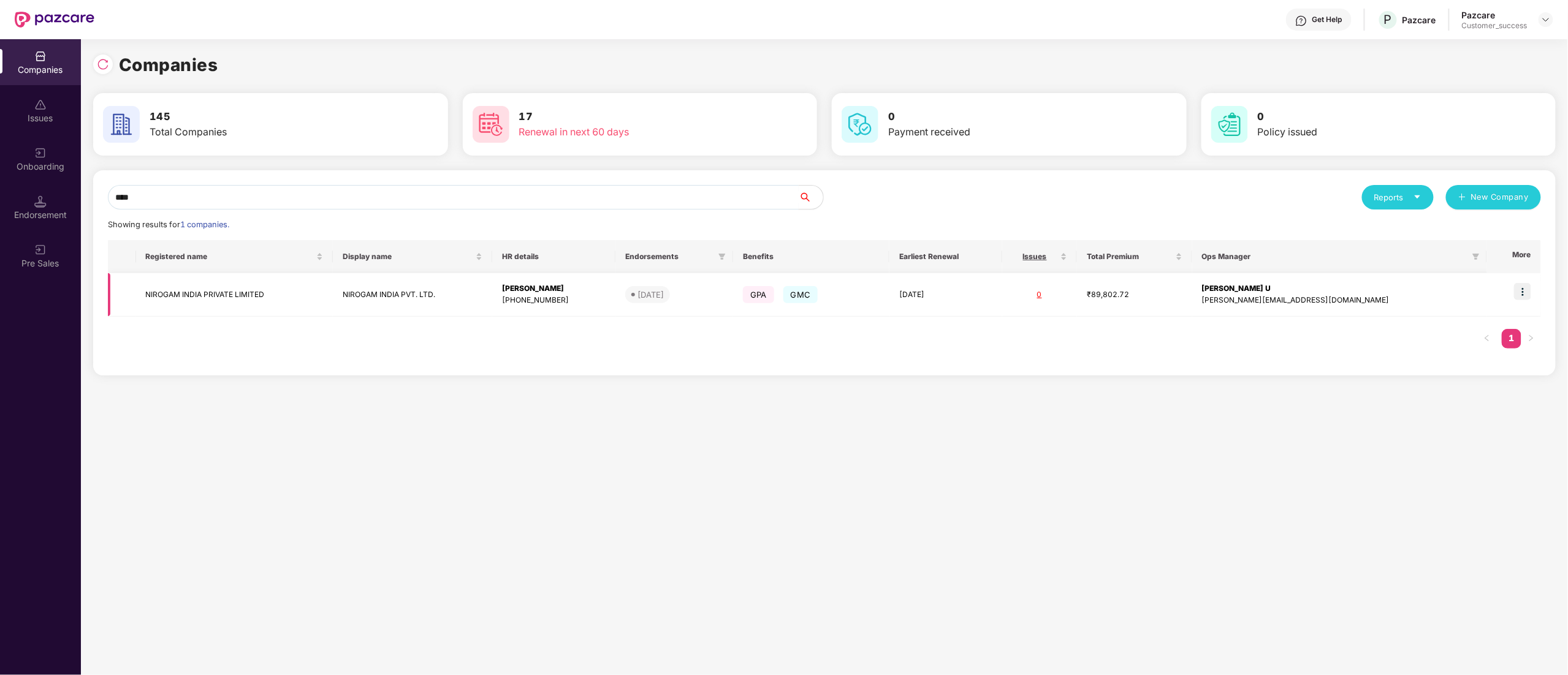
type input "****"
click at [1525, 291] on img at bounding box center [1522, 291] width 18 height 18
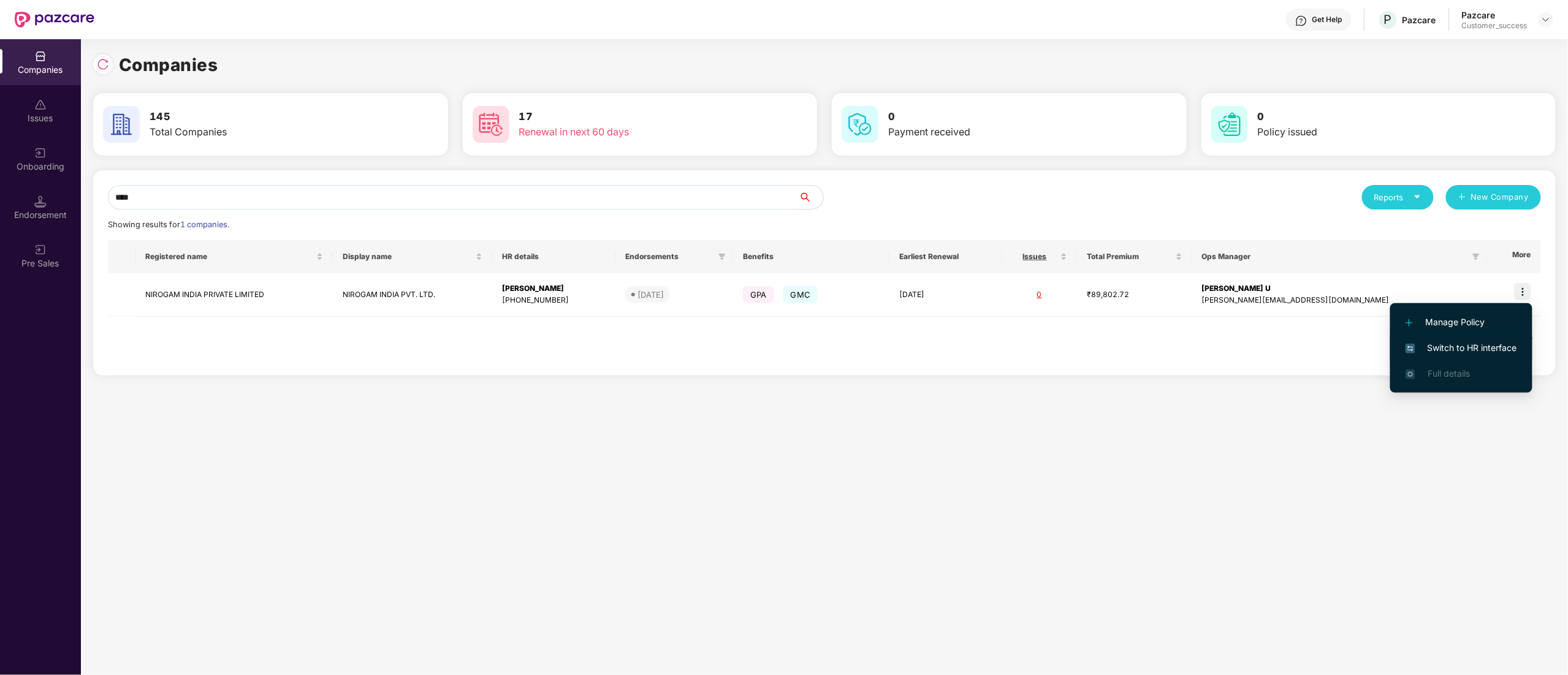
click at [1475, 343] on span "Switch to HR interface" at bounding box center [1461, 348] width 112 height 13
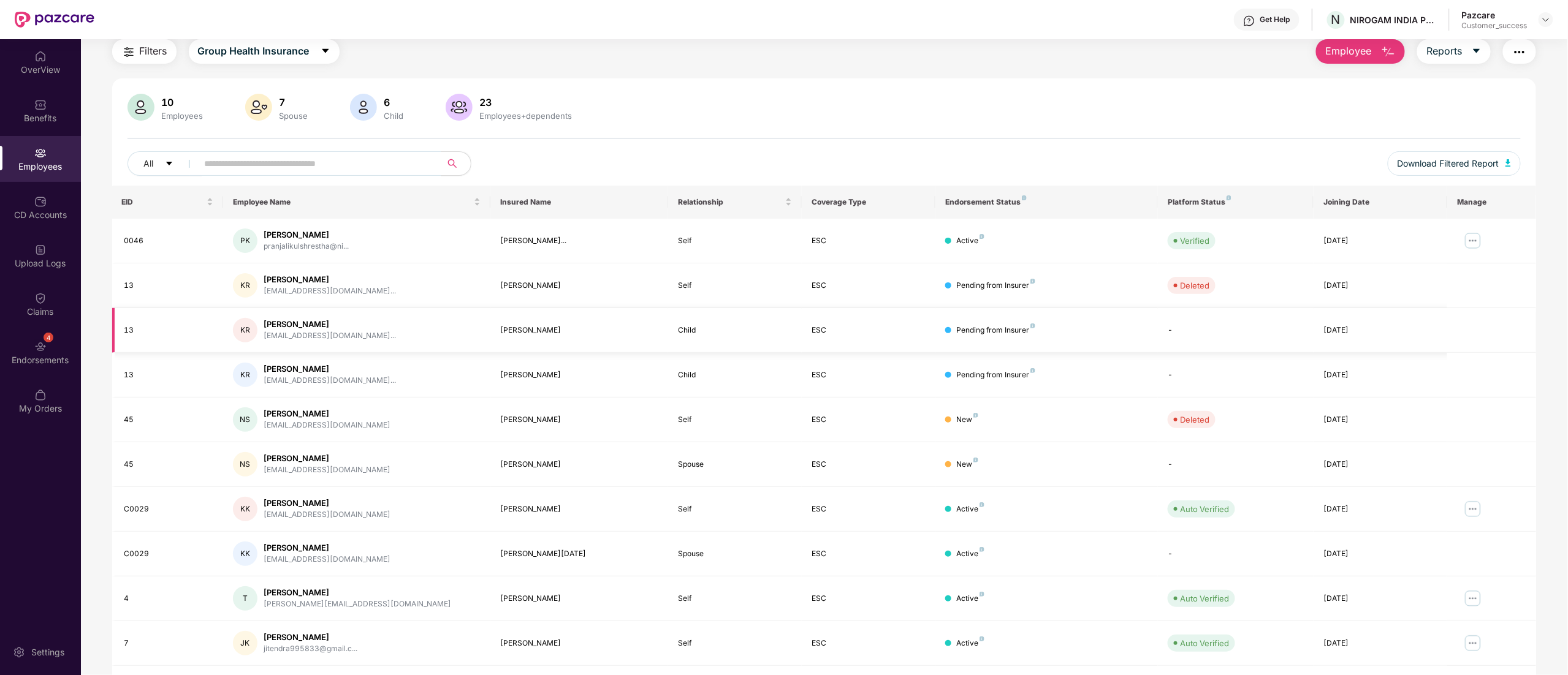
scroll to position [79, 0]
